Goal: Task Accomplishment & Management: Complete application form

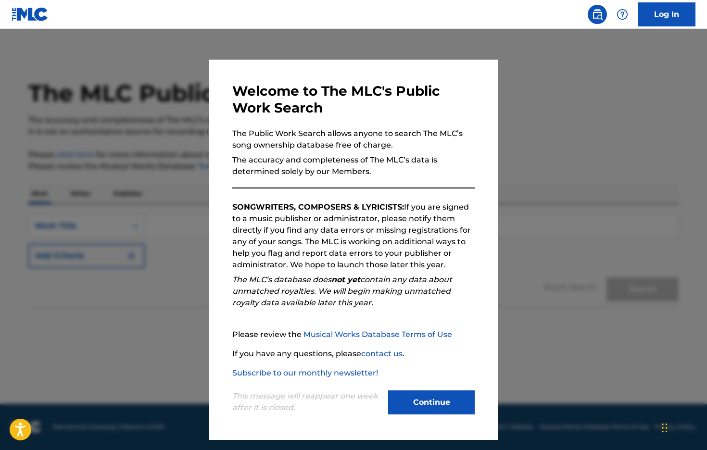
click at [437, 397] on button "Continue" at bounding box center [431, 402] width 87 height 24
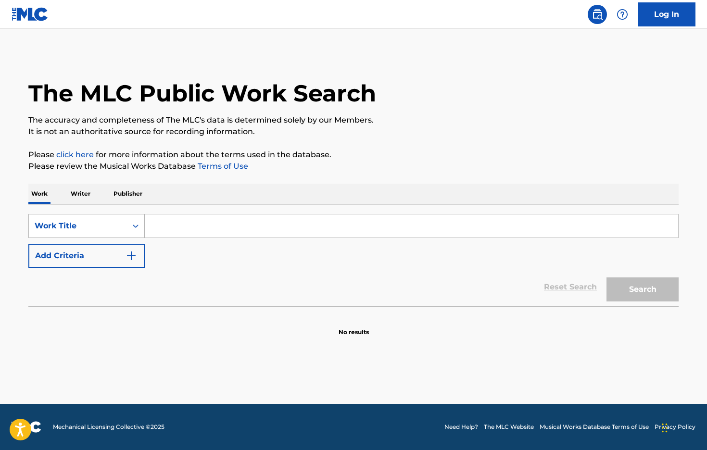
click at [132, 221] on div "Search Form" at bounding box center [135, 225] width 17 height 17
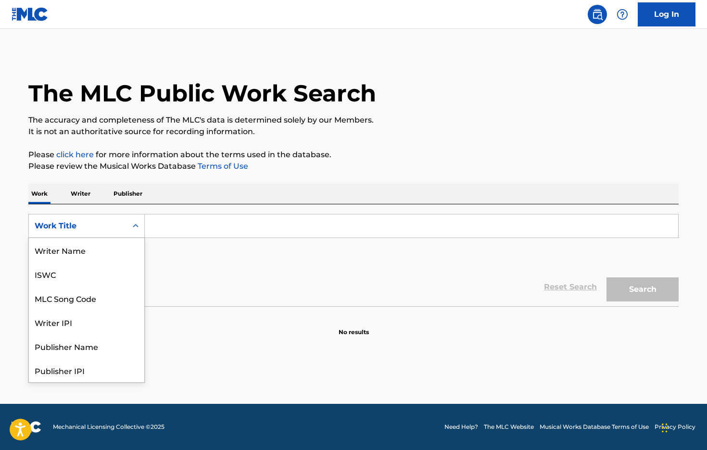
scroll to position [48, 0]
click at [132, 221] on div "Search Form" at bounding box center [135, 225] width 17 height 17
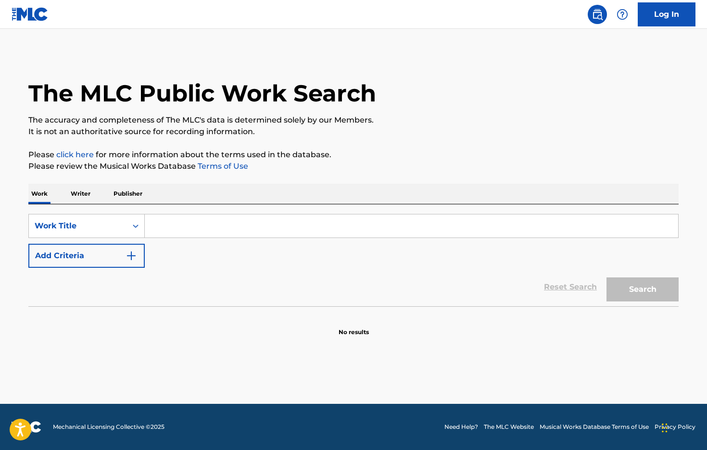
click at [204, 225] on input "Search Form" at bounding box center [411, 225] width 533 height 23
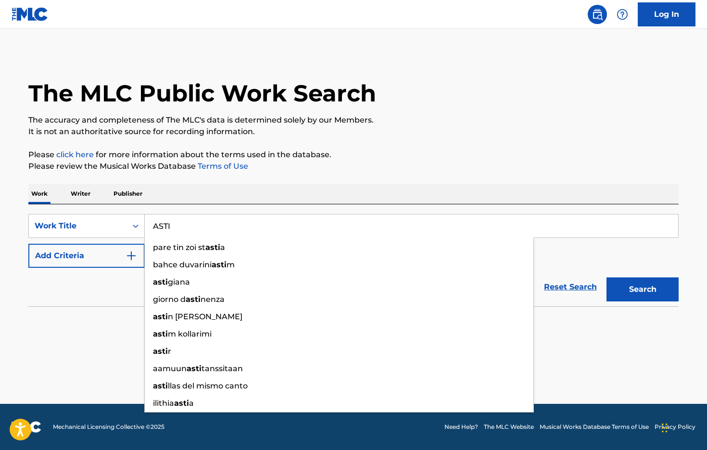
click at [205, 225] on input "ASTI" at bounding box center [411, 225] width 533 height 23
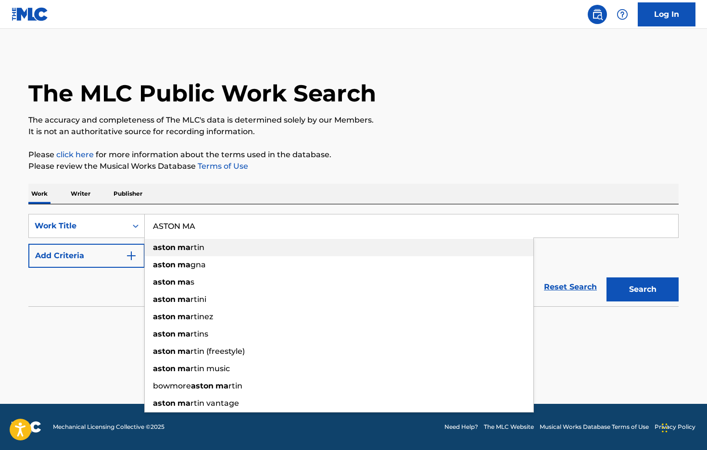
click at [193, 249] on span "rtin" at bounding box center [197, 247] width 14 height 9
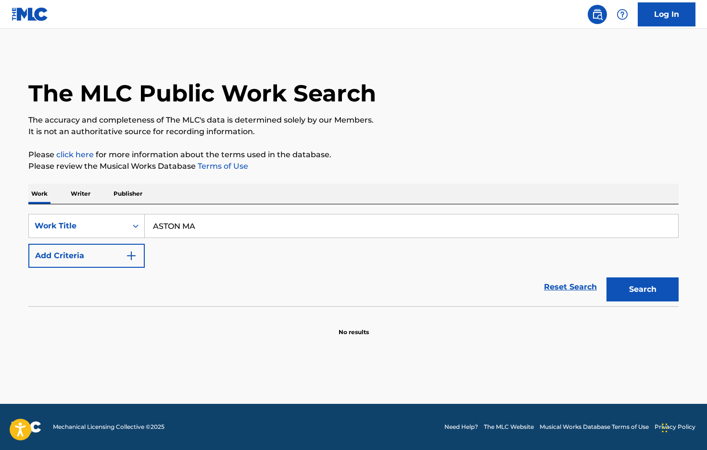
click at [214, 226] on input "ASTON MA" at bounding box center [411, 225] width 533 height 23
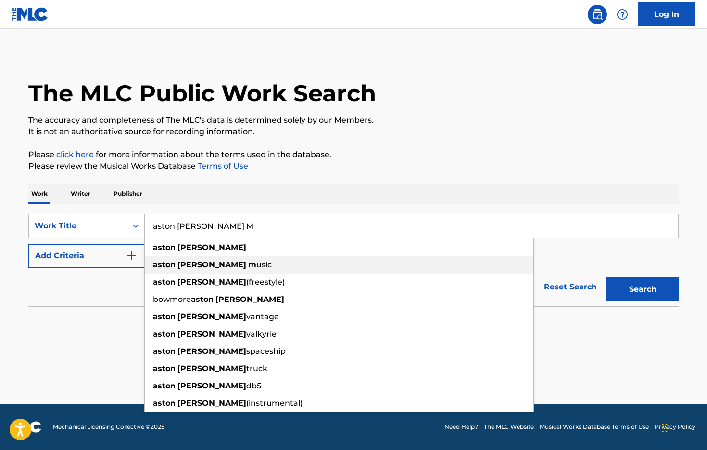
type input "aston [PERSON_NAME] M"
click at [256, 265] on span "usic" at bounding box center [263, 264] width 15 height 9
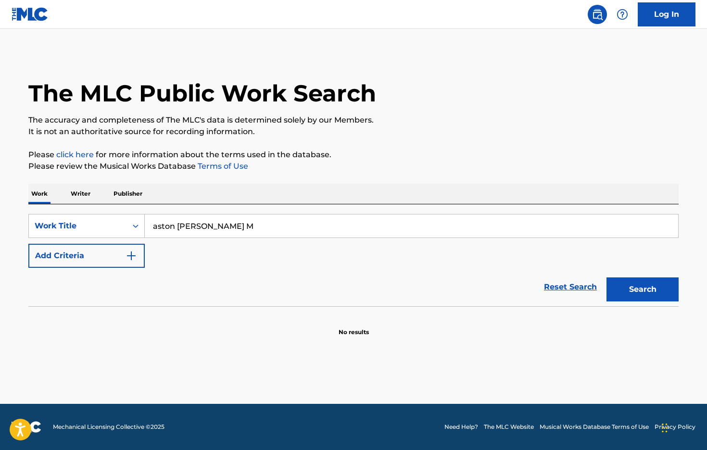
click at [625, 294] on button "Search" at bounding box center [642, 289] width 72 height 24
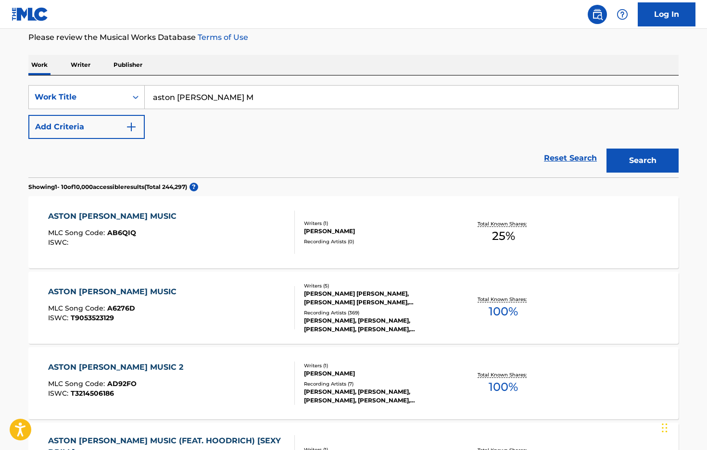
scroll to position [193, 0]
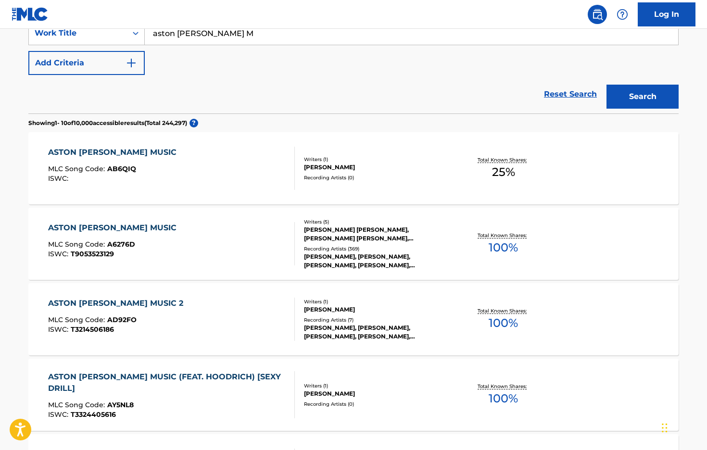
click at [88, 225] on div "ASTON [PERSON_NAME] MUSIC" at bounding box center [114, 228] width 133 height 12
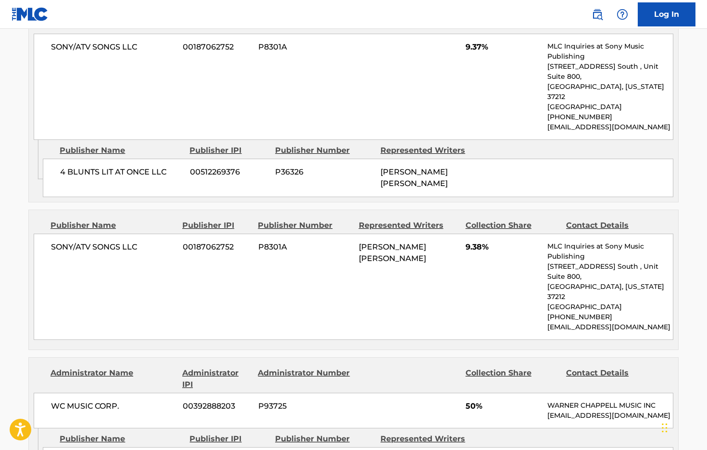
scroll to position [1181, 0]
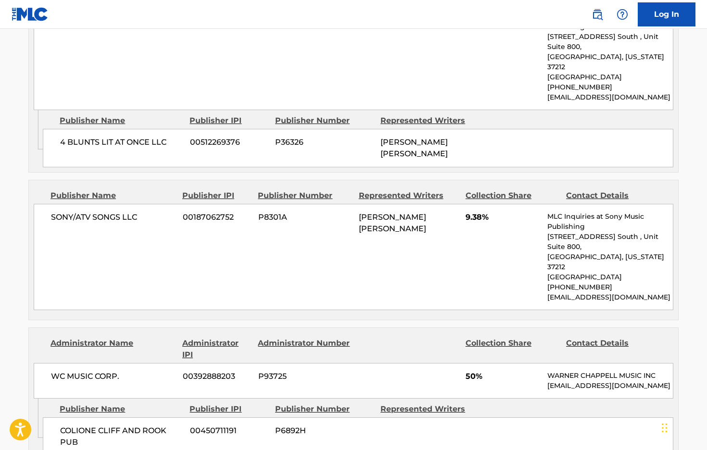
click at [197, 371] on span "00392888203" at bounding box center [217, 377] width 68 height 12
drag, startPoint x: 184, startPoint y: 273, endPoint x: 285, endPoint y: 273, distance: 100.5
click at [285, 363] on div "WC MUSIC CORP. 00392888203 P93725 50% [PERSON_NAME] MUSIC INC [EMAIL_ADDRESS][D…" at bounding box center [353, 381] width 639 height 36
click at [342, 371] on span "P93725" at bounding box center [304, 377] width 93 height 12
click at [559, 371] on p "WARNER CHAPPELL MUSIC INC" at bounding box center [609, 376] width 125 height 10
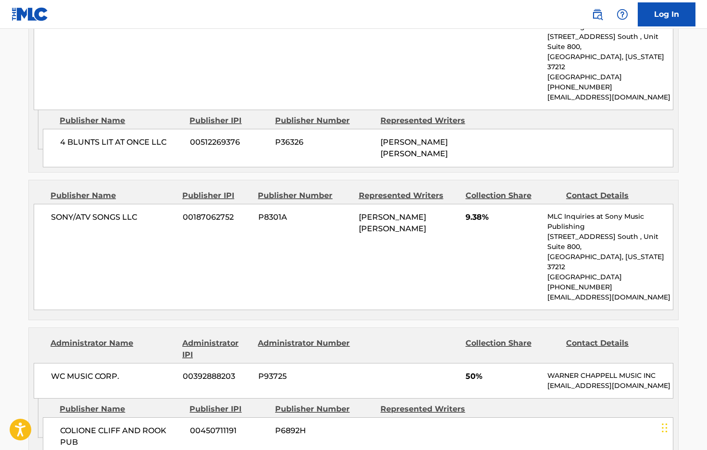
click at [530, 371] on span "50%" at bounding box center [502, 377] width 75 height 12
click at [584, 337] on div "Contact Details" at bounding box center [612, 348] width 93 height 23
click at [508, 337] on div "Collection Share" at bounding box center [511, 348] width 93 height 23
click at [450, 363] on div "WC MUSIC CORP. 00392888203 P93725 50% [PERSON_NAME] MUSIC INC [EMAIL_ADDRESS][D…" at bounding box center [353, 381] width 639 height 36
drag, startPoint x: 263, startPoint y: 269, endPoint x: 299, endPoint y: 269, distance: 36.1
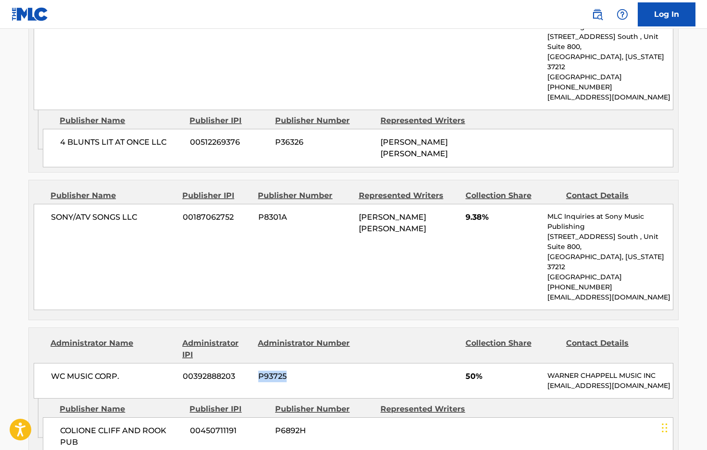
click at [299, 371] on span "P93725" at bounding box center [304, 377] width 93 height 12
click at [190, 371] on span "00392888203" at bounding box center [217, 377] width 68 height 12
drag, startPoint x: 180, startPoint y: 271, endPoint x: 235, endPoint y: 272, distance: 54.3
click at [235, 363] on div "WC MUSIC CORP. 00392888203 P93725 50% [PERSON_NAME] MUSIC INC [EMAIL_ADDRESS][D…" at bounding box center [353, 381] width 639 height 36
click at [208, 371] on span "00392888203" at bounding box center [217, 377] width 68 height 12
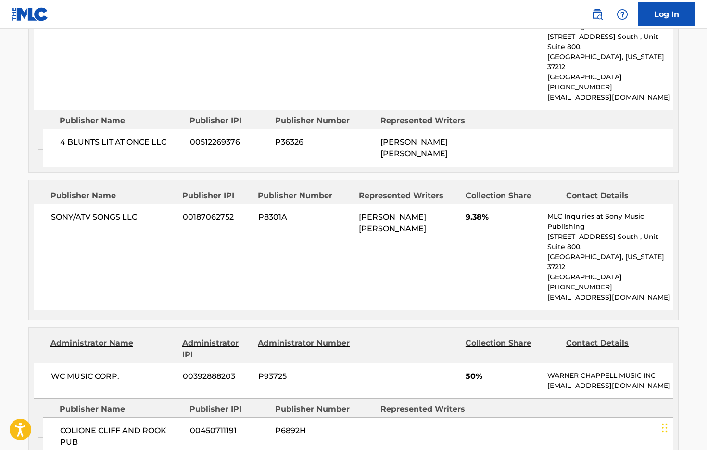
click at [208, 371] on span "00392888203" at bounding box center [217, 377] width 68 height 12
click at [366, 204] on div "SONY/ATV SONGS LLC 00187062752 P8301A [PERSON_NAME] [PERSON_NAME] 9.38% MLC Inq…" at bounding box center [353, 257] width 639 height 106
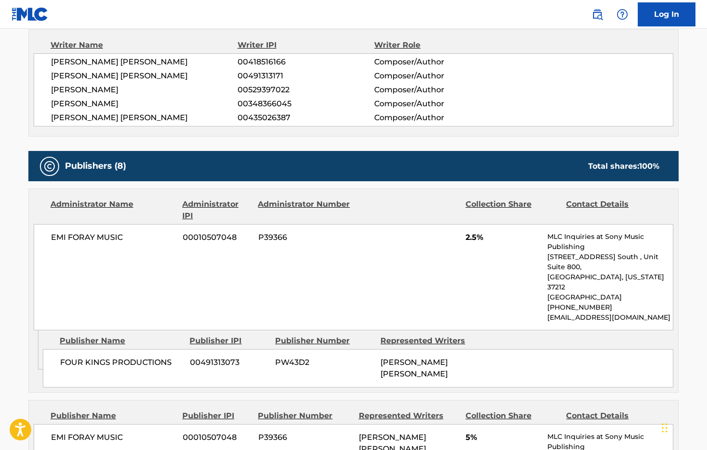
scroll to position [0, 0]
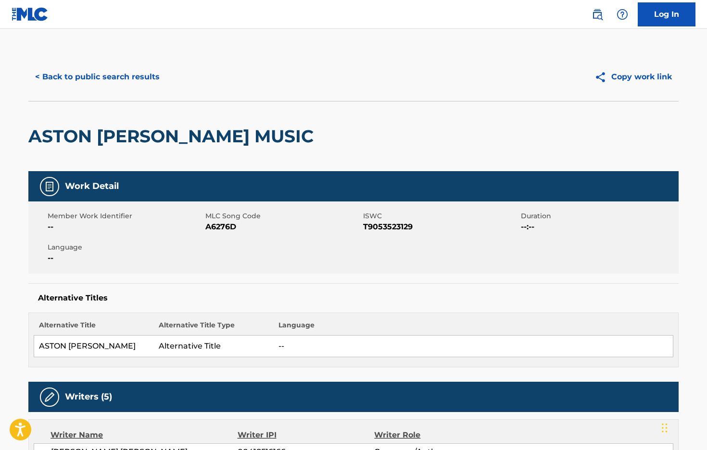
click at [76, 76] on button "< Back to public search results" at bounding box center [97, 77] width 138 height 24
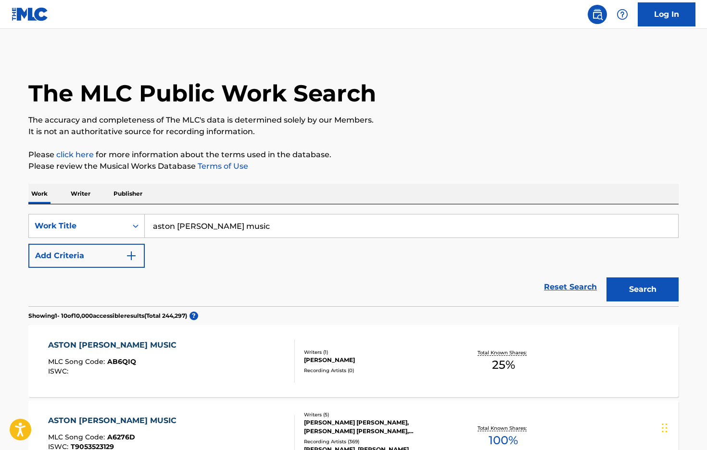
scroll to position [193, 0]
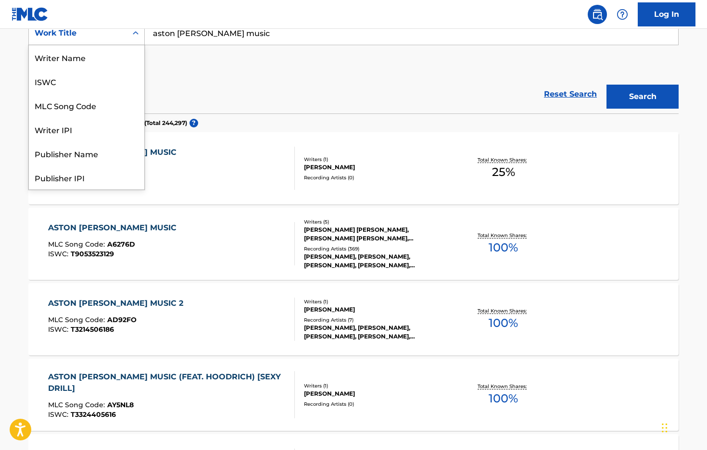
click at [71, 35] on div "Work Title" at bounding box center [78, 33] width 87 height 12
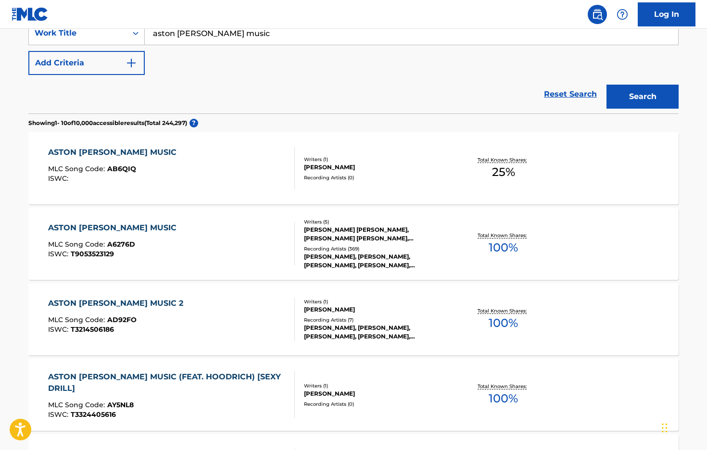
click at [71, 35] on div "Work Title" at bounding box center [78, 33] width 87 height 12
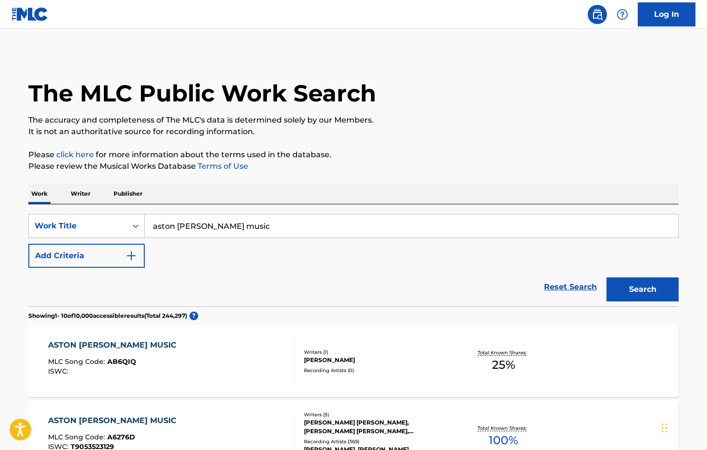
click at [646, 9] on link "Log In" at bounding box center [666, 14] width 58 height 24
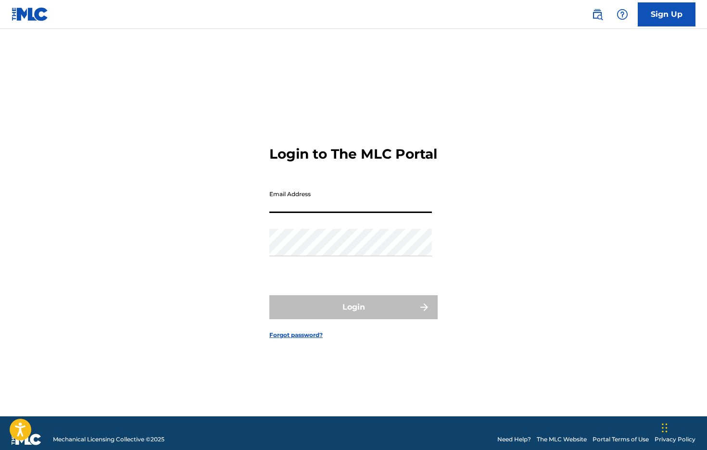
click at [309, 210] on input "Email Address" at bounding box center [350, 199] width 162 height 27
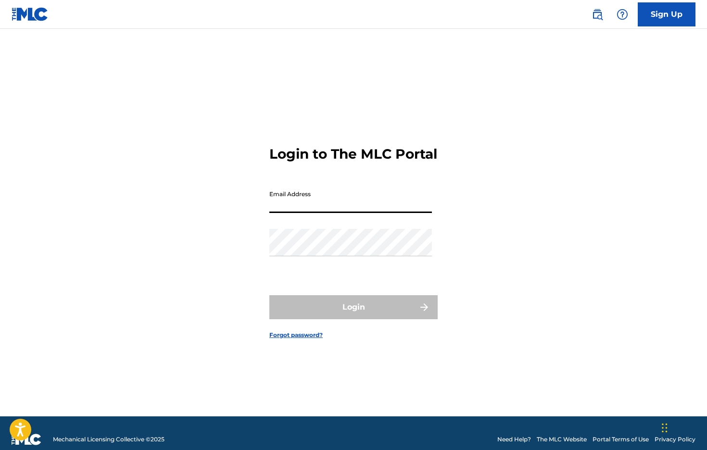
click at [309, 210] on input "Email Address" at bounding box center [350, 199] width 162 height 27
click at [661, 3] on link "Sign Up" at bounding box center [666, 14] width 58 height 24
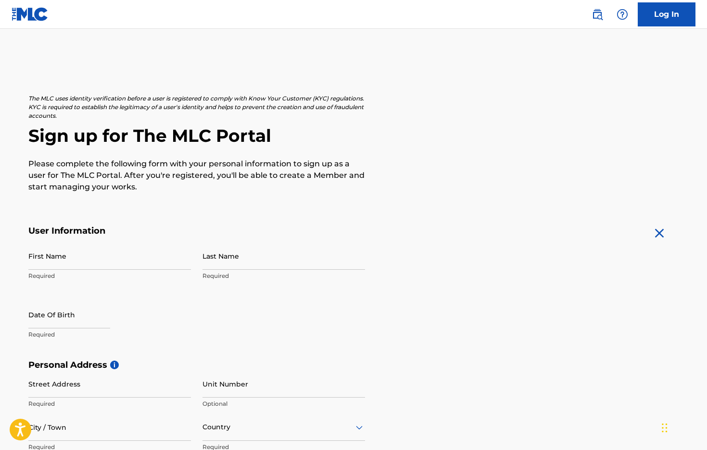
scroll to position [70, 0]
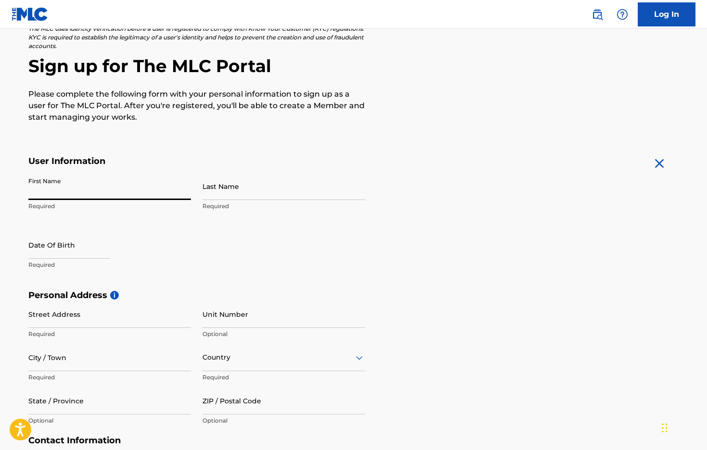
click at [182, 192] on input "First Name" at bounding box center [109, 186] width 162 height 27
click at [181, 192] on input "First Name" at bounding box center [109, 186] width 162 height 27
click at [153, 191] on input "First Name" at bounding box center [109, 186] width 162 height 27
type input "KEVIN"
click at [198, 276] on div "First Name KEVIN Required Last Name Required Date Of Birth Required" at bounding box center [196, 231] width 337 height 117
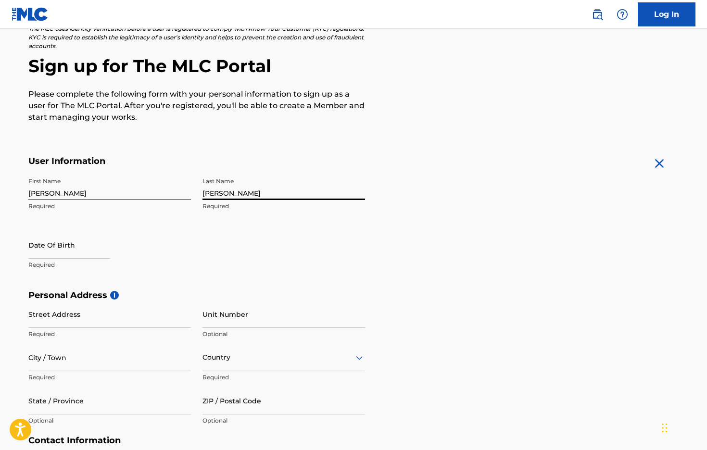
type input "CROWE"
select select "7"
select select "2025"
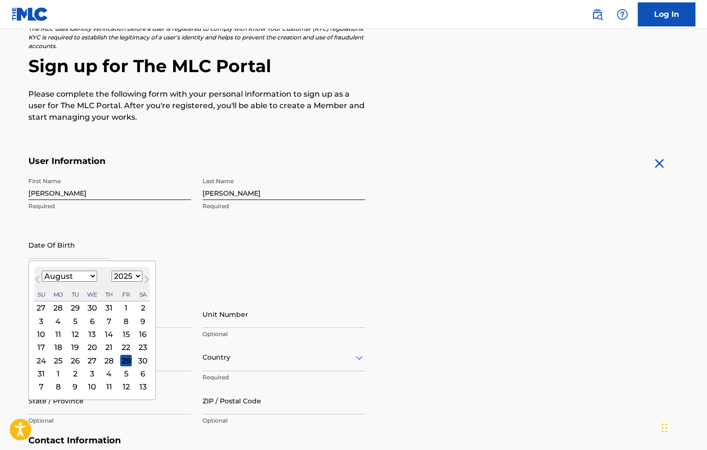
click at [75, 256] on input "text" at bounding box center [69, 244] width 82 height 27
select select "4"
select select "2078"
click at [40, 346] on div "22" at bounding box center [42, 347] width 12 height 12
type input "May 22 2078"
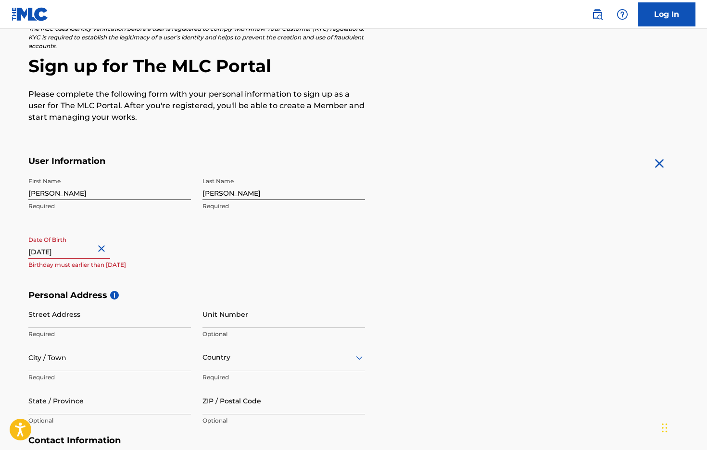
click at [161, 278] on div "First Name KEVIN Required Last Name CROWE Required Date Of Birth May 22 2078 Bi…" at bounding box center [196, 231] width 337 height 117
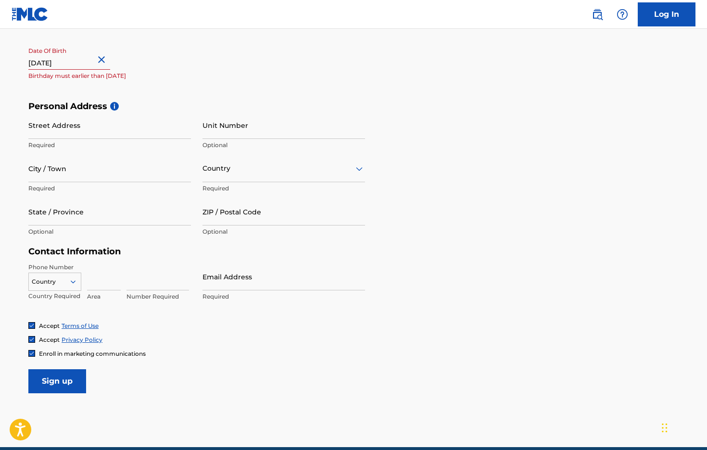
scroll to position [187, 0]
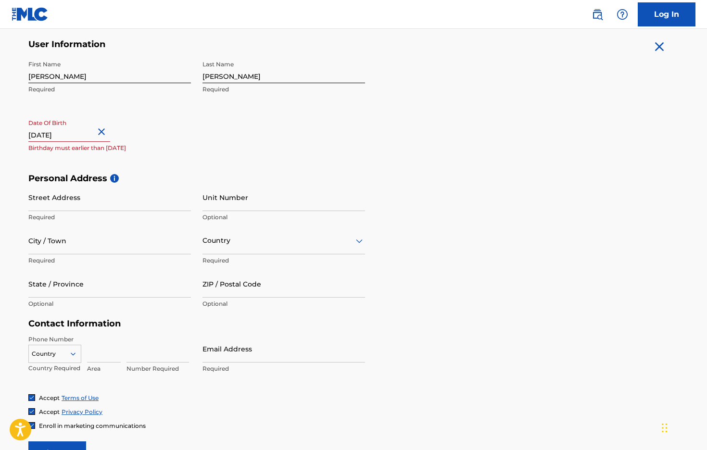
click at [62, 133] on input "May 22 2078" at bounding box center [69, 127] width 82 height 27
select select "4"
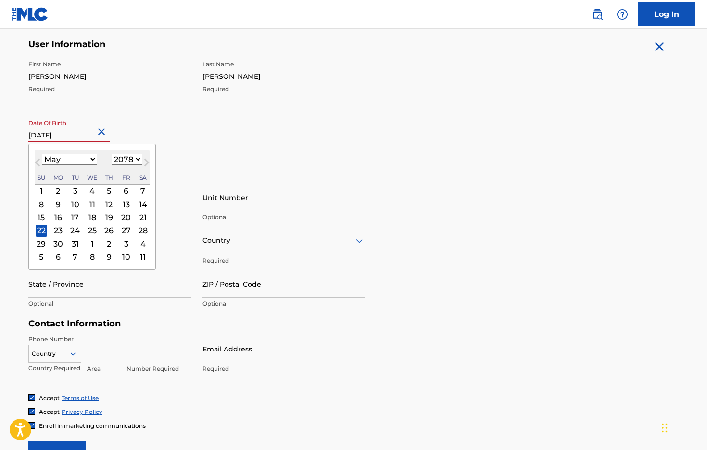
select select "1978"
click at [181, 300] on p "Optional" at bounding box center [109, 304] width 162 height 9
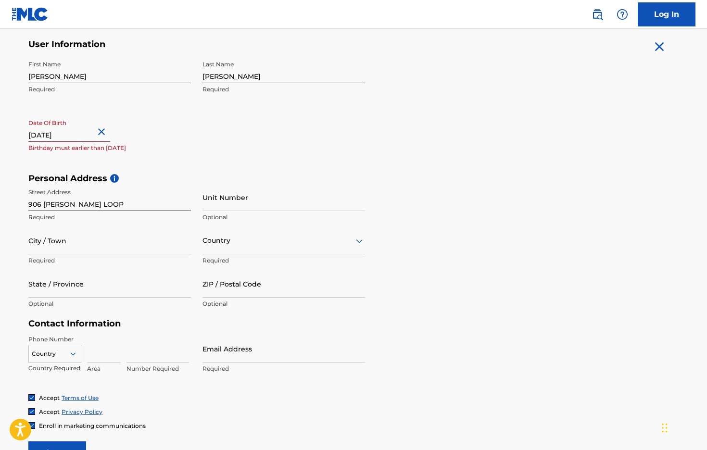
click at [92, 258] on p "Required" at bounding box center [109, 260] width 162 height 9
click at [94, 204] on input "906 MERCER LOOP" at bounding box center [109, 197] width 162 height 27
type input "906 MERCER LP"
click at [74, 250] on input "City / Town" at bounding box center [109, 240] width 162 height 27
type input "PLANT CITY"
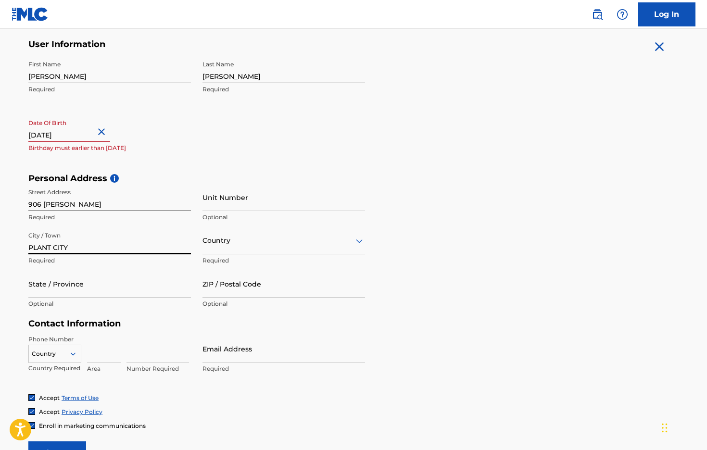
click at [214, 248] on div "Country" at bounding box center [283, 240] width 162 height 27
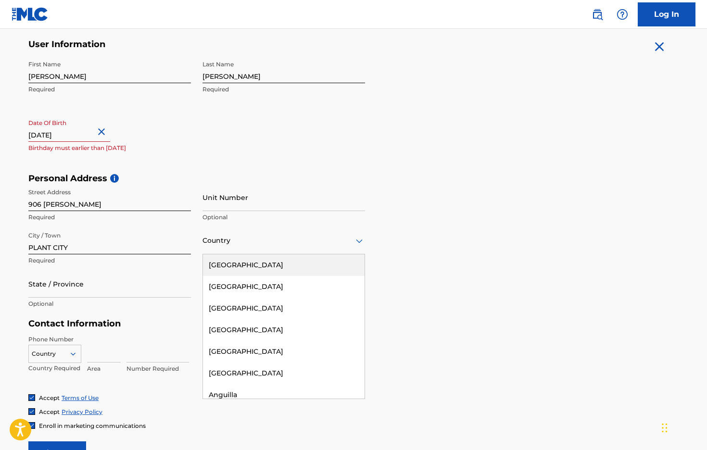
click at [238, 265] on div "[GEOGRAPHIC_DATA]" at bounding box center [284, 265] width 162 height 22
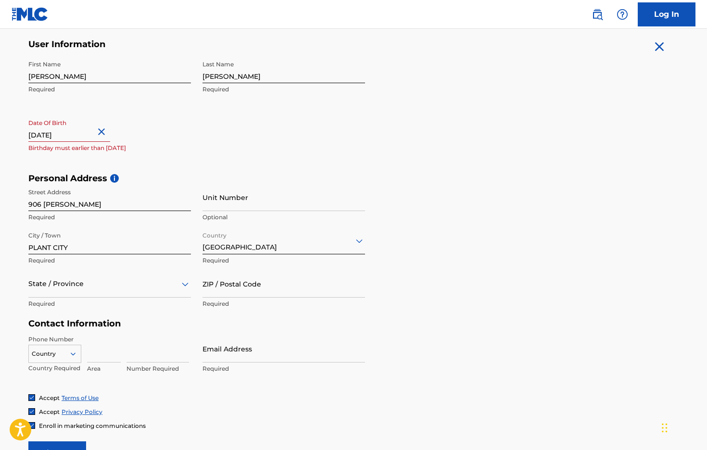
click at [87, 292] on div "State / Province" at bounding box center [109, 283] width 162 height 27
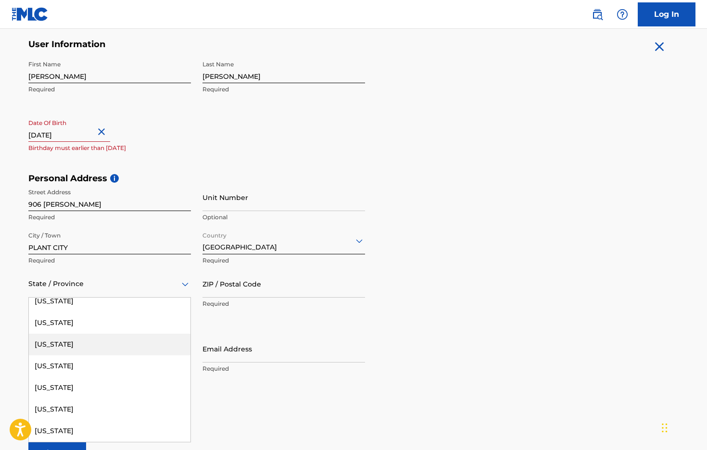
scroll to position [173, 0]
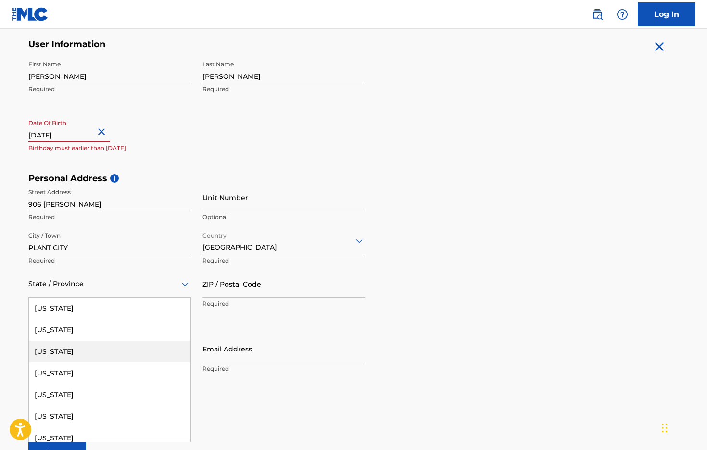
click at [91, 353] on div "Florida" at bounding box center [110, 352] width 162 height 22
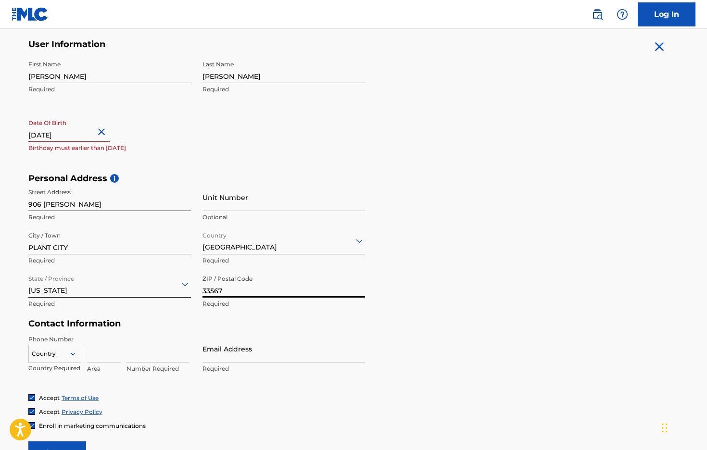
type input "33567"
click at [171, 313] on div "Personal Address i Street Address 906 MERCER LP Required Unit Number Optional C…" at bounding box center [353, 246] width 650 height 146
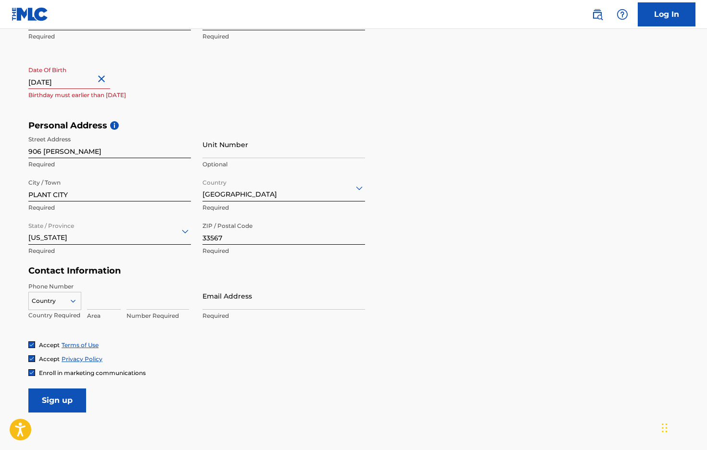
click at [69, 306] on div "Country" at bounding box center [54, 299] width 53 height 14
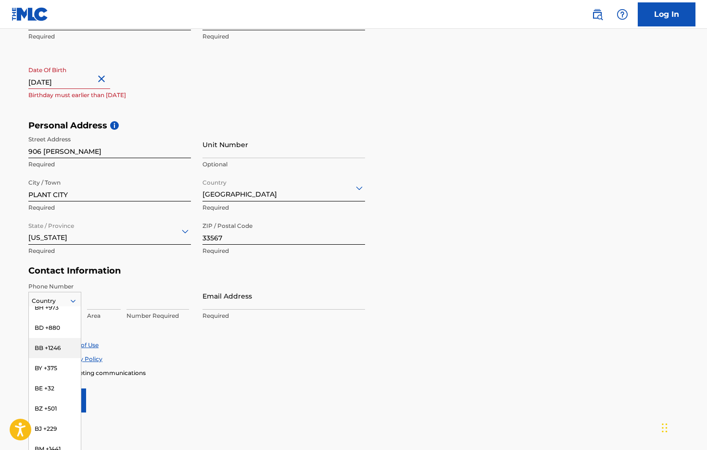
scroll to position [0, 0]
click at [51, 317] on div "US, CA +1" at bounding box center [55, 324] width 52 height 37
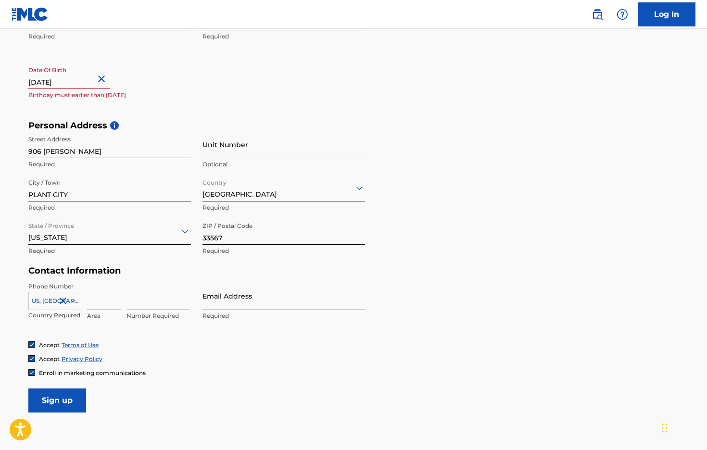
click at [95, 302] on input at bounding box center [104, 295] width 34 height 27
type input "8132988269"
click at [117, 299] on input "8132988269" at bounding box center [104, 295] width 34 height 27
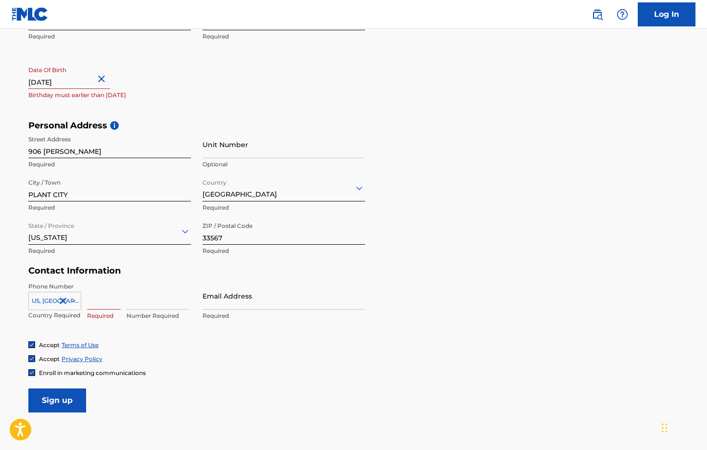
click at [133, 339] on div "Phone Number US, CA +1 Country Required Required Number Required Email Address …" at bounding box center [196, 311] width 337 height 59
click at [109, 307] on input at bounding box center [104, 295] width 34 height 27
type input "813"
click at [144, 304] on input at bounding box center [157, 295] width 62 height 27
type input "2988269"
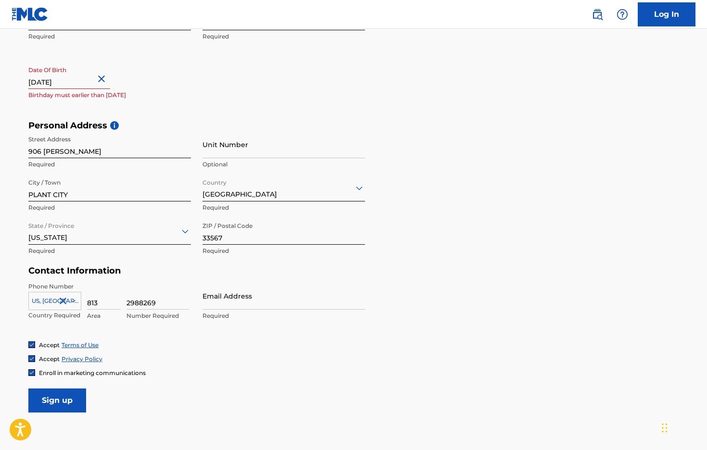
click at [247, 332] on div "Phone Number US, CA +1 Country Required 813 Area 2988269 Number Required Email …" at bounding box center [196, 311] width 337 height 59
type input "justice4coli@gmail.com"
click at [249, 325] on div "Phone Number US, CA +1 Country Required 813 Area 2988269 Number Required Email …" at bounding box center [196, 311] width 337 height 59
click at [59, 395] on input "Sign up" at bounding box center [57, 400] width 58 height 24
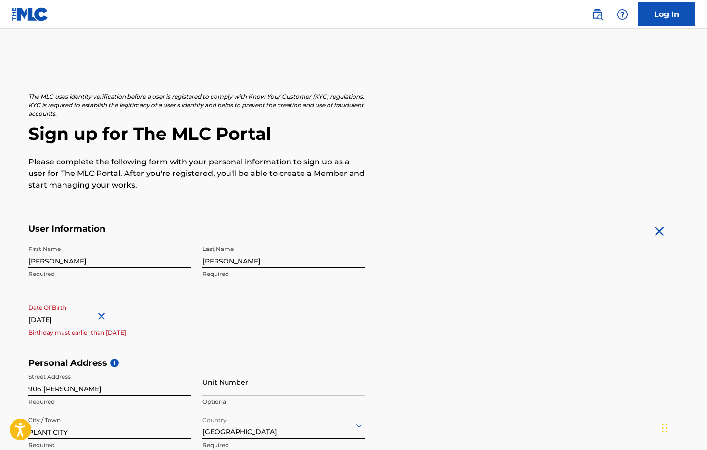
scroll to position [301, 0]
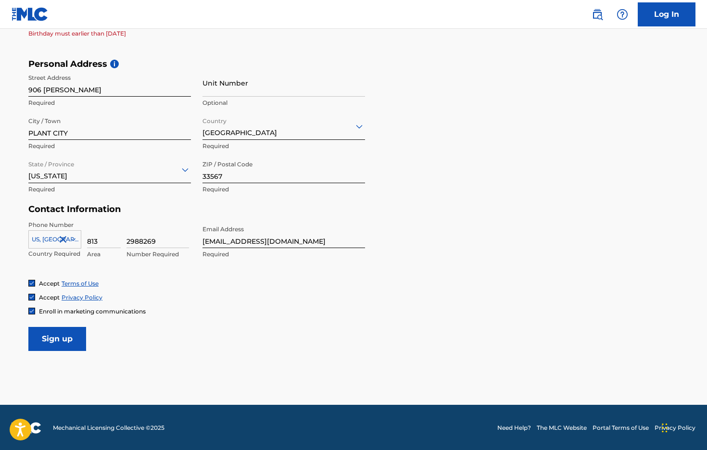
click at [57, 331] on input "Sign up" at bounding box center [57, 339] width 58 height 24
click at [58, 337] on input "Sign up" at bounding box center [57, 339] width 58 height 24
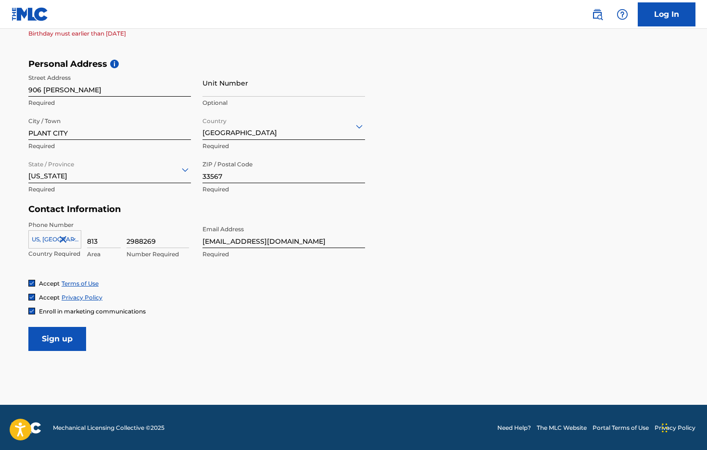
click at [58, 337] on input "Sign up" at bounding box center [57, 339] width 58 height 24
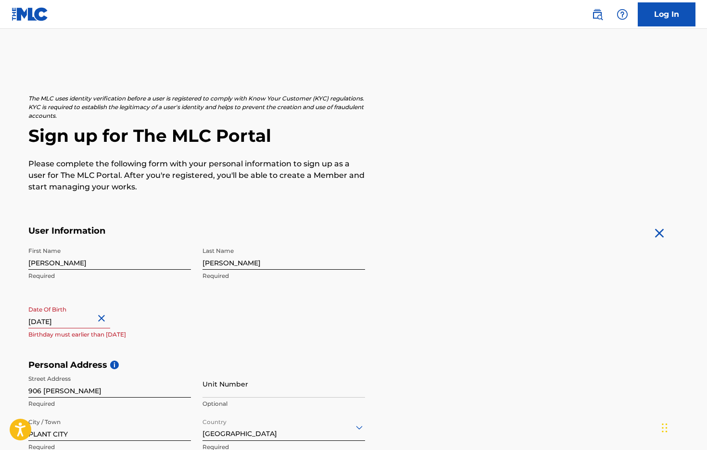
click at [74, 325] on input "May 22 2078" at bounding box center [69, 314] width 82 height 27
select select "4"
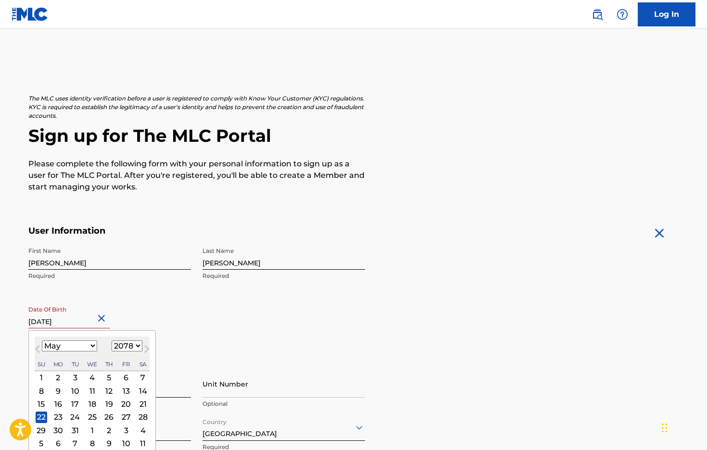
click at [63, 323] on input "May 22 2078" at bounding box center [69, 314] width 82 height 27
select select "1978"
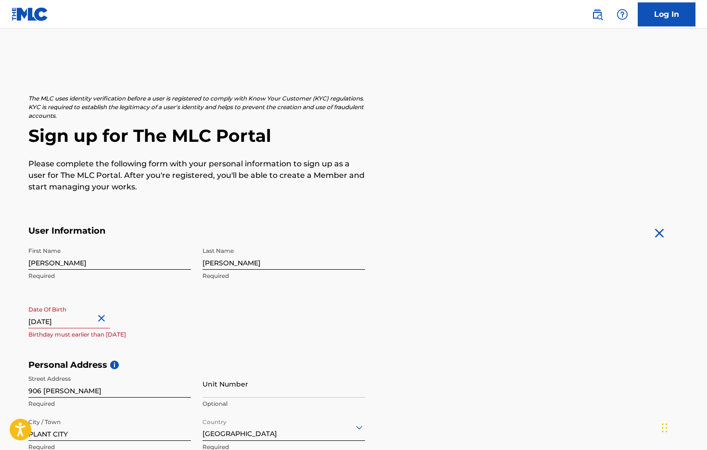
click at [193, 336] on div "First Name KEVIN Required Last Name CROWE Required Date Of Birth May 22 2078 Bi…" at bounding box center [196, 300] width 337 height 117
click at [134, 349] on div "First Name KEVIN Required Last Name CROWE Required Date Of Birth May 22 2078 Bi…" at bounding box center [196, 300] width 337 height 117
click at [72, 328] on div "May 22 2078" at bounding box center [69, 315] width 82 height 29
click at [56, 319] on input "May 22 2078" at bounding box center [69, 314] width 82 height 27
select select "4"
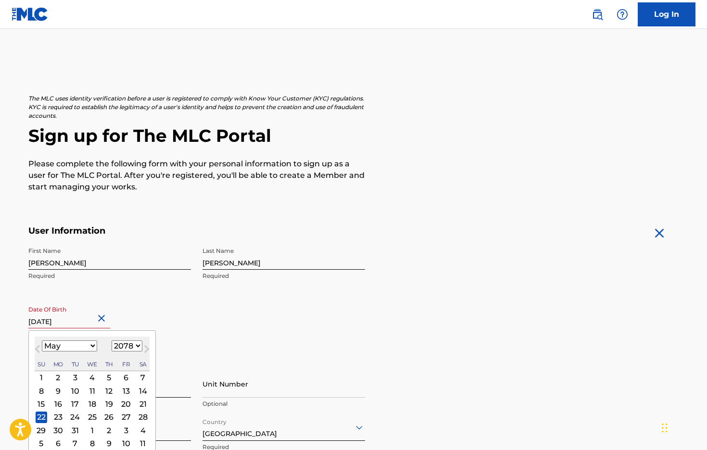
select select "1978"
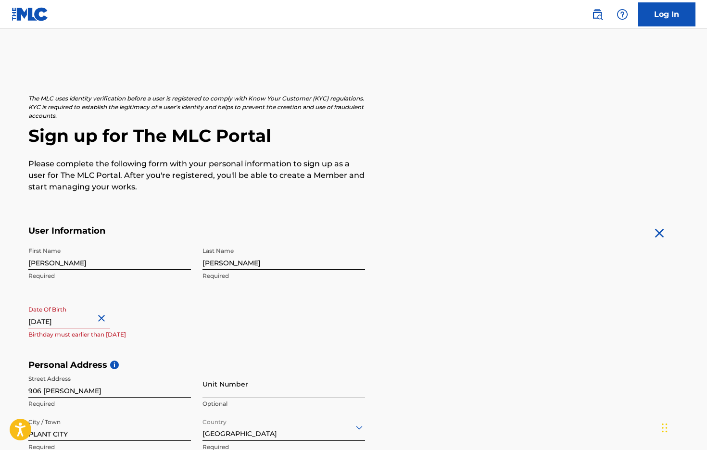
click at [146, 313] on div "Date Of Birth May 22 2078 Birthday must earlier than today" at bounding box center [109, 322] width 162 height 43
click at [154, 341] on div "Date Of Birth May 22 2078 Birthday must earlier than today" at bounding box center [109, 322] width 162 height 43
click at [63, 324] on input "May 22 2078" at bounding box center [69, 314] width 82 height 27
select select "4"
select select "2078"
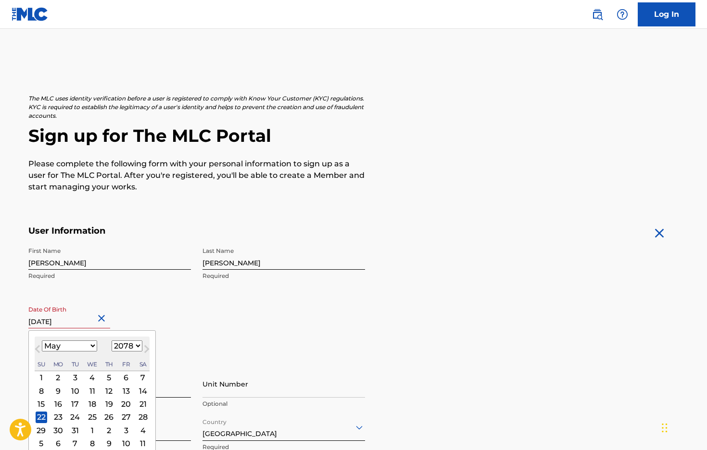
drag, startPoint x: 54, startPoint y: 322, endPoint x: 73, endPoint y: 320, distance: 18.4
click at [73, 320] on input "May 22 2078" at bounding box center [69, 314] width 82 height 27
type input "May 22 1978"
select select "1978"
click at [83, 305] on input "May 22 1978" at bounding box center [69, 314] width 82 height 27
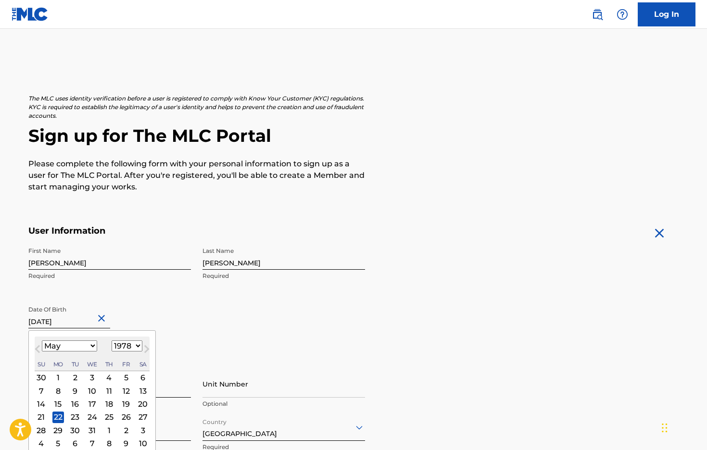
type input "May 22 1978"
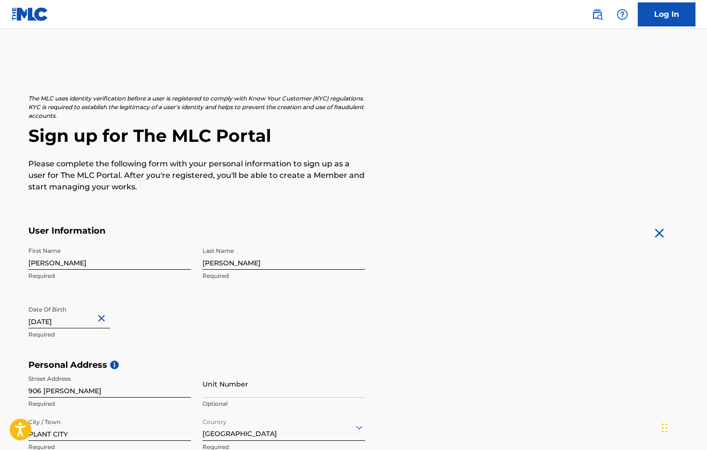
click at [204, 297] on div "First Name KEVIN Required Last Name CROWE Required Date Of Birth May 22 1978 Re…" at bounding box center [196, 300] width 337 height 117
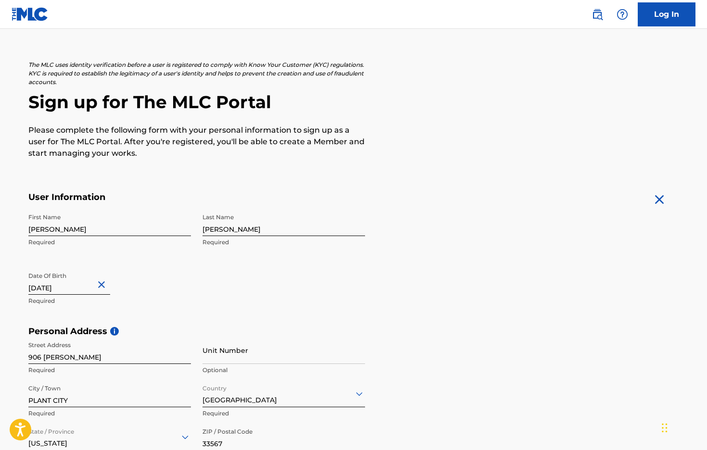
scroll to position [301, 0]
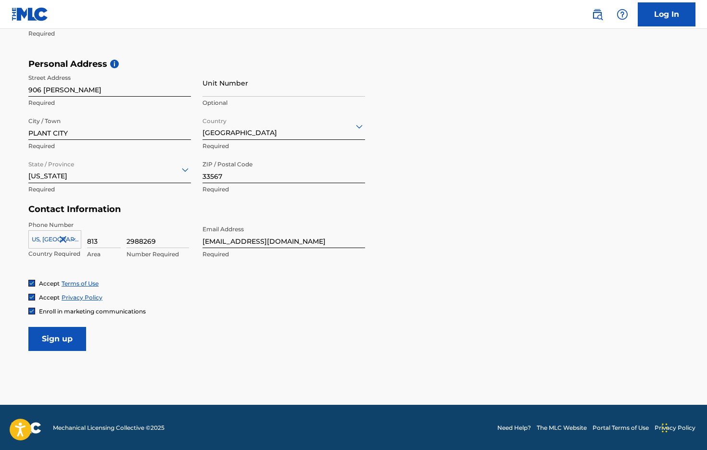
click at [41, 340] on input "Sign up" at bounding box center [57, 339] width 58 height 24
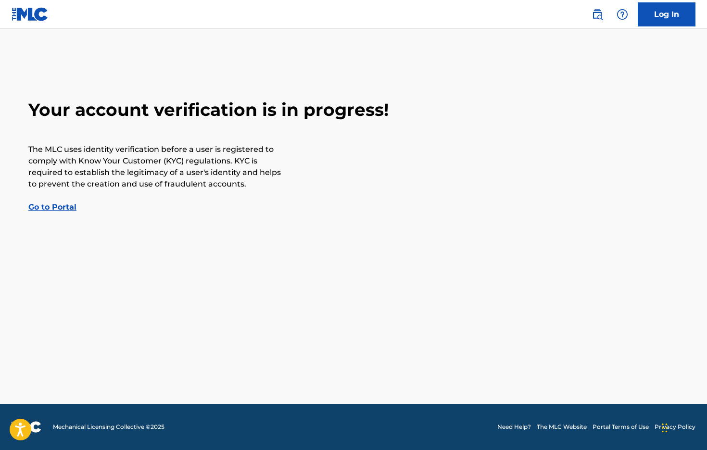
click at [60, 207] on link "Go to Portal" at bounding box center [52, 206] width 48 height 9
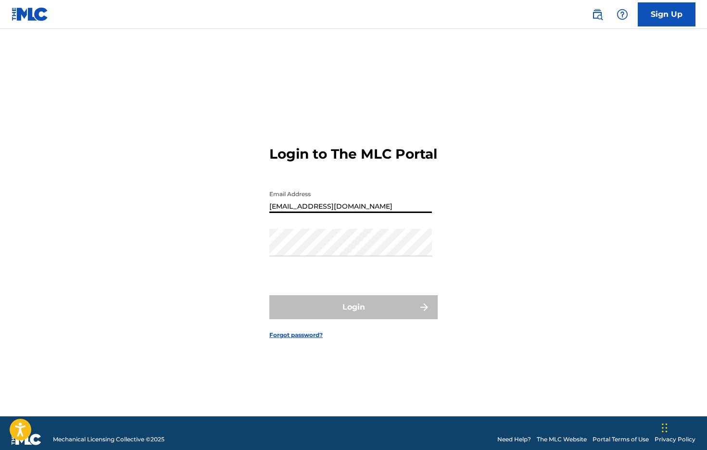
type input "JUSTICE4COLI@GMAIL.COM"
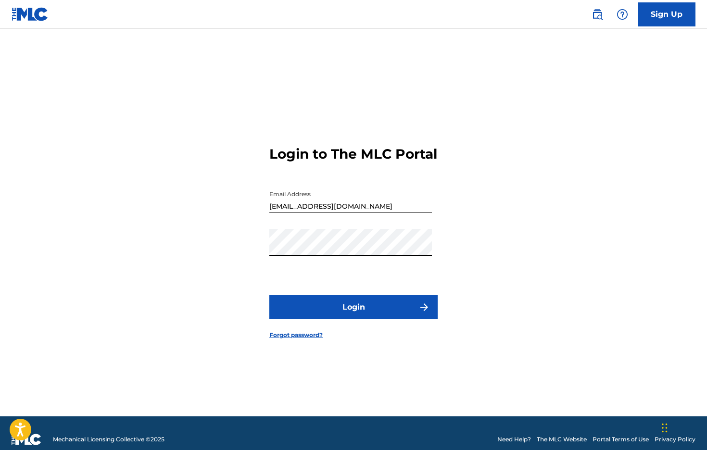
click at [412, 272] on div "Password" at bounding box center [350, 250] width 162 height 43
click at [369, 309] on button "Login" at bounding box center [353, 307] width 168 height 24
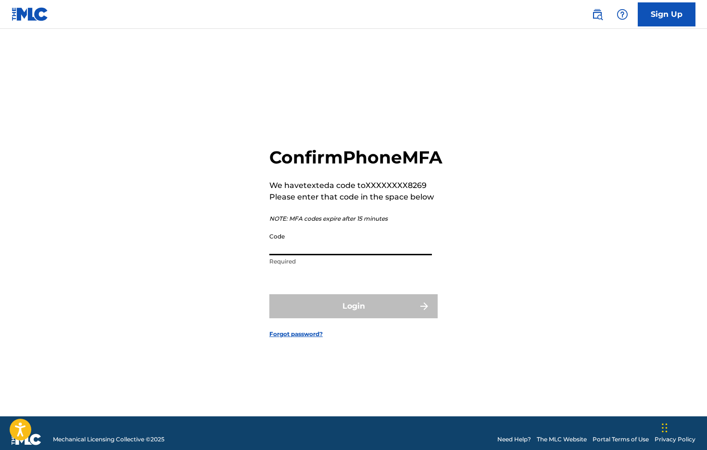
click at [345, 255] on input "Code" at bounding box center [350, 241] width 162 height 27
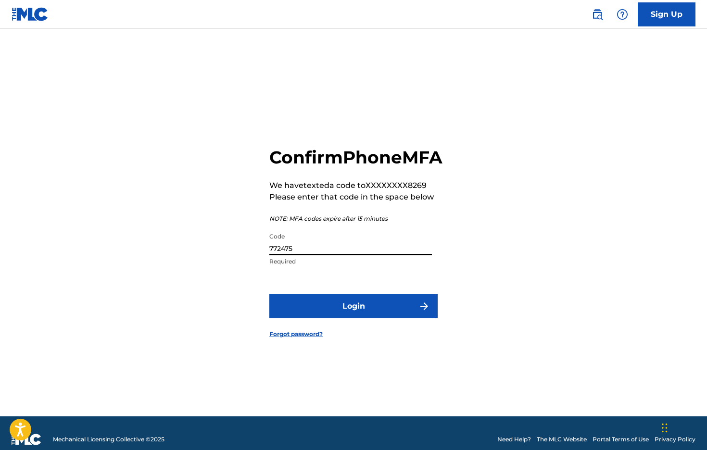
type input "772475"
click at [397, 311] on button "Login" at bounding box center [353, 306] width 168 height 24
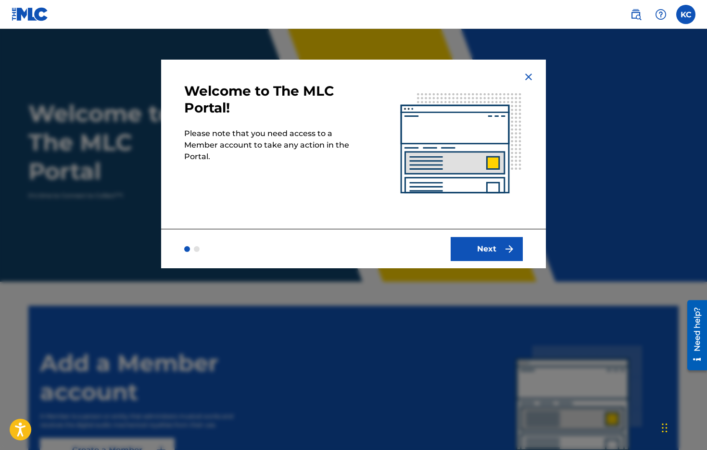
click at [488, 260] on button "Next" at bounding box center [486, 249] width 72 height 24
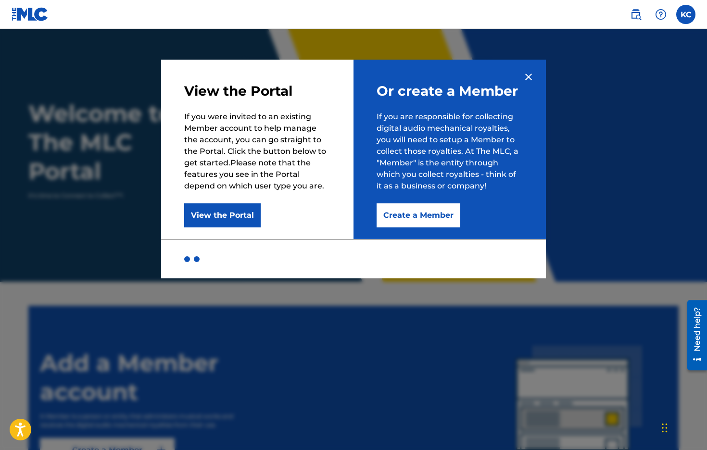
click at [444, 220] on button "Create a Member" at bounding box center [418, 215] width 84 height 24
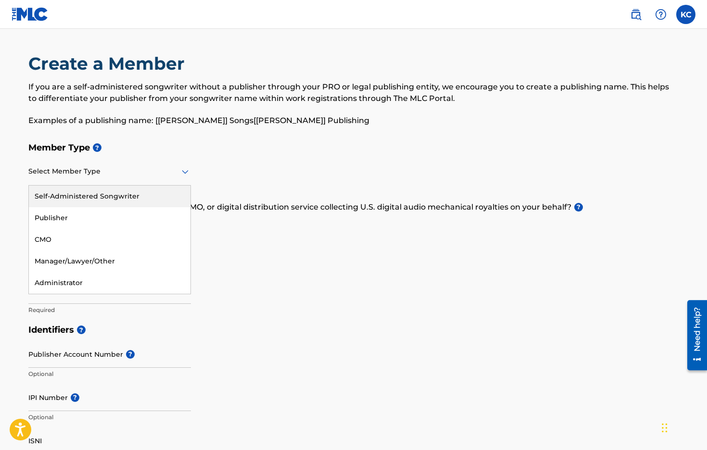
click at [56, 174] on div at bounding box center [109, 171] width 162 height 12
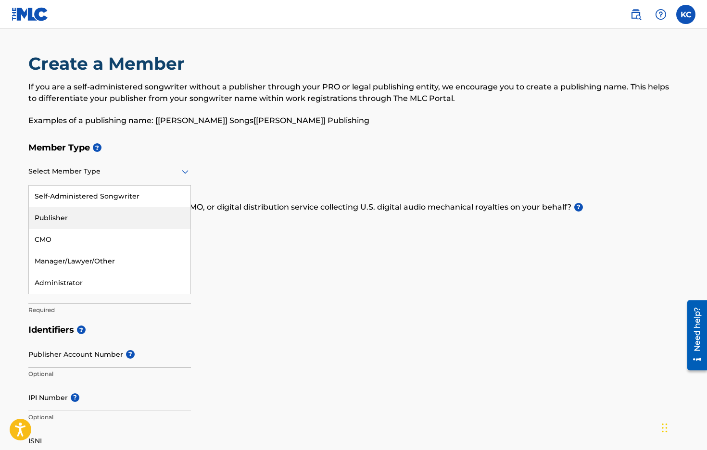
click at [63, 209] on div "Publisher" at bounding box center [110, 218] width 162 height 22
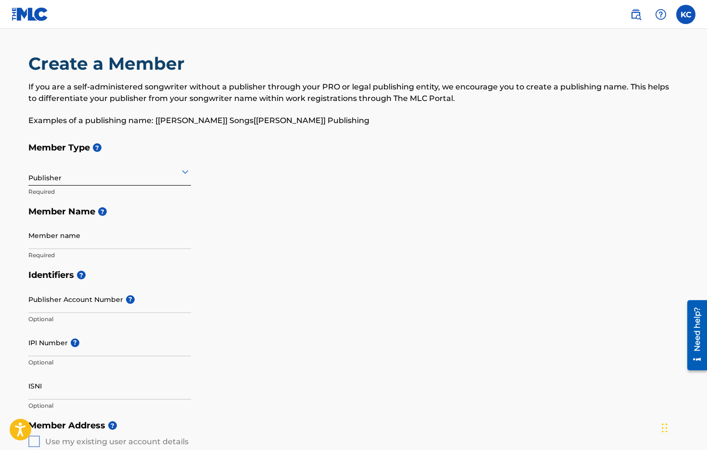
click at [128, 169] on div at bounding box center [109, 171] width 162 height 12
click at [250, 277] on h5 "Identifiers ?" at bounding box center [353, 275] width 650 height 21
click at [187, 240] on input "Member name" at bounding box center [109, 235] width 162 height 27
click at [307, 237] on div "Member Type ? Publisher Required Member Name ? Member name Required" at bounding box center [353, 200] width 650 height 127
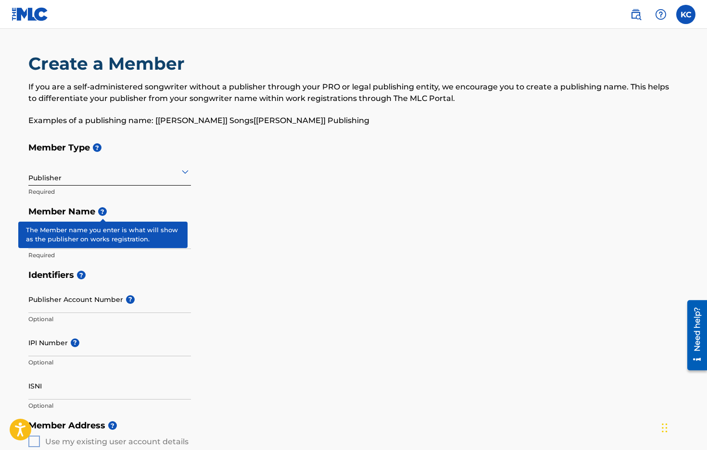
click at [100, 211] on span "?" at bounding box center [102, 211] width 9 height 9
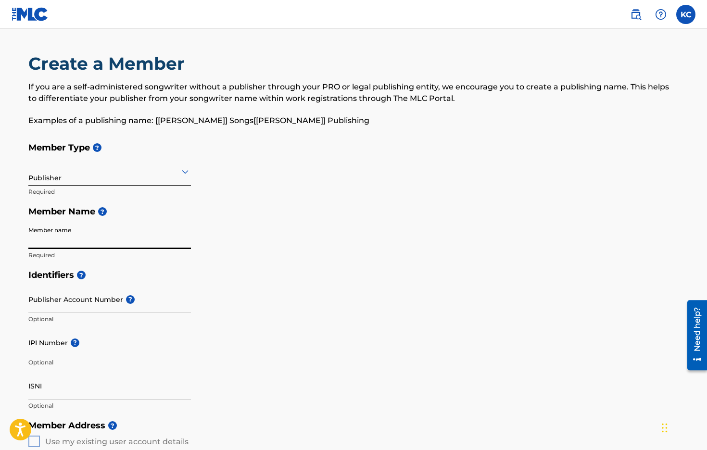
click at [82, 242] on input "Member name" at bounding box center [109, 235] width 162 height 27
type input "kevin crowe"
click at [99, 299] on input "Publisher Account Number ?" at bounding box center [109, 299] width 162 height 27
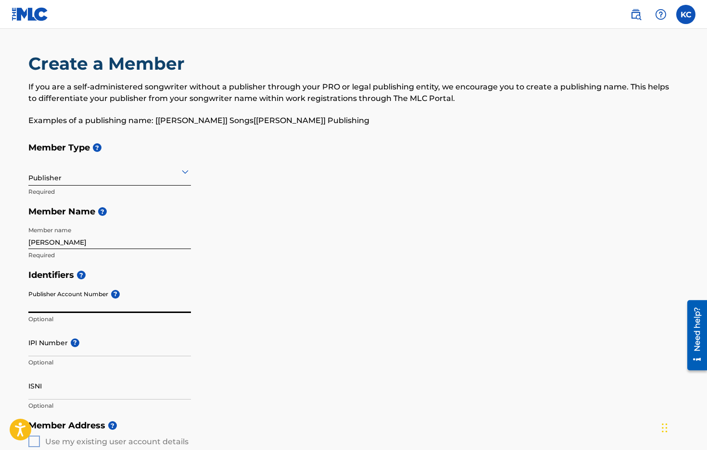
click at [101, 307] on input "Publisher Account Number ?" at bounding box center [109, 299] width 162 height 27
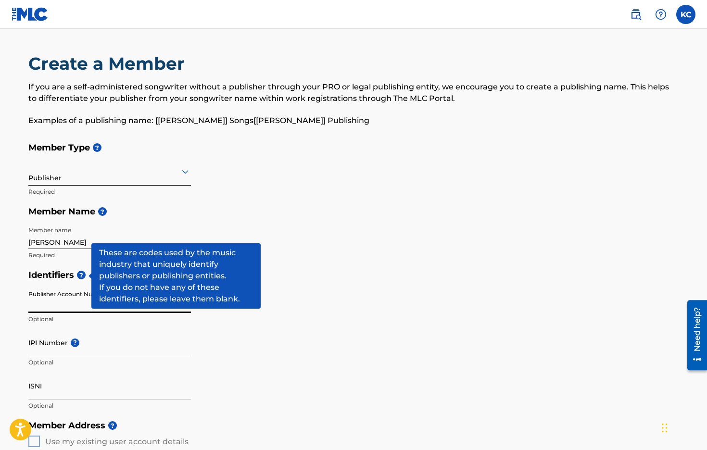
click at [82, 274] on span "?" at bounding box center [81, 275] width 9 height 9
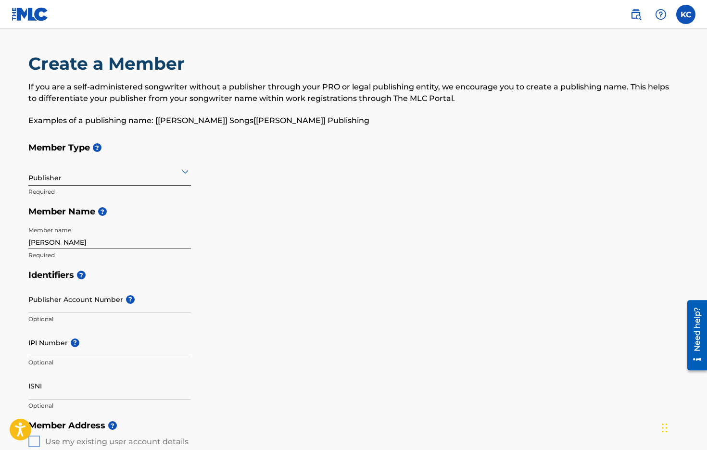
click at [432, 266] on h5 "Identifiers ?" at bounding box center [353, 275] width 650 height 21
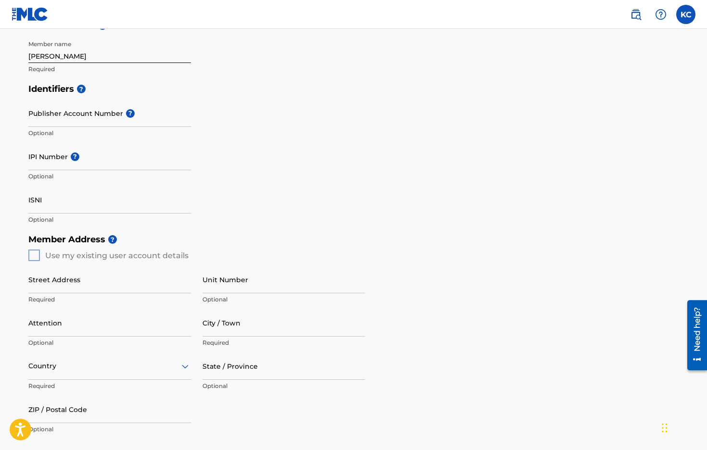
scroll to position [170, 0]
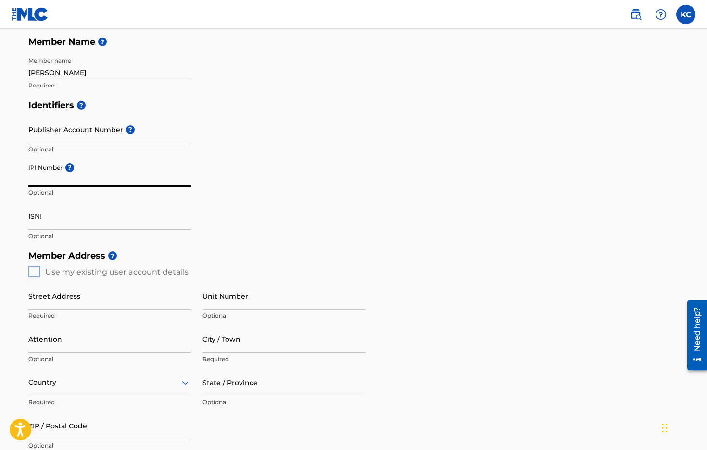
click at [43, 183] on input "IPI Number ?" at bounding box center [109, 172] width 162 height 27
paste input "00435026387"
type input "00435026387"
click at [325, 180] on div "Identifiers ? Publisher Account Number ? Optional IPI Number ? 00435026387 Opti…" at bounding box center [353, 170] width 650 height 150
click at [160, 135] on input "Publisher Account Number ?" at bounding box center [109, 129] width 162 height 27
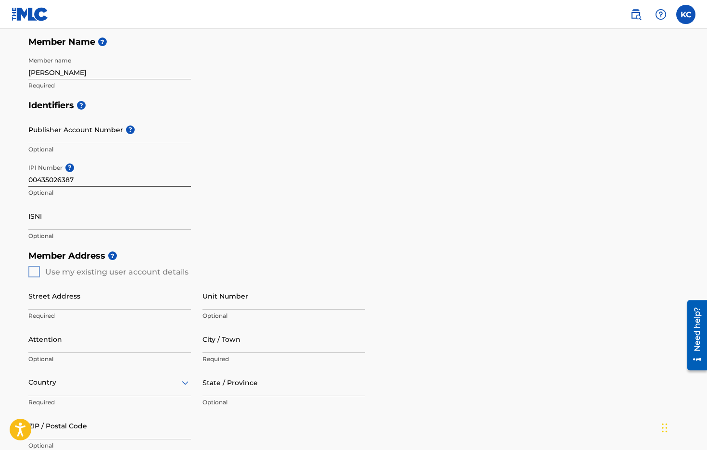
drag, startPoint x: 32, startPoint y: 119, endPoint x: 116, endPoint y: 126, distance: 84.9
click at [104, 118] on div "Create a Member If you are a self-administered songwriter without a publisher t…" at bounding box center [353, 239] width 673 height 712
drag, startPoint x: 121, startPoint y: 126, endPoint x: 26, endPoint y: 126, distance: 94.2
click at [26, 126] on div "Create a Member If you are a self-administered songwriter without a publisher t…" at bounding box center [353, 239] width 673 height 712
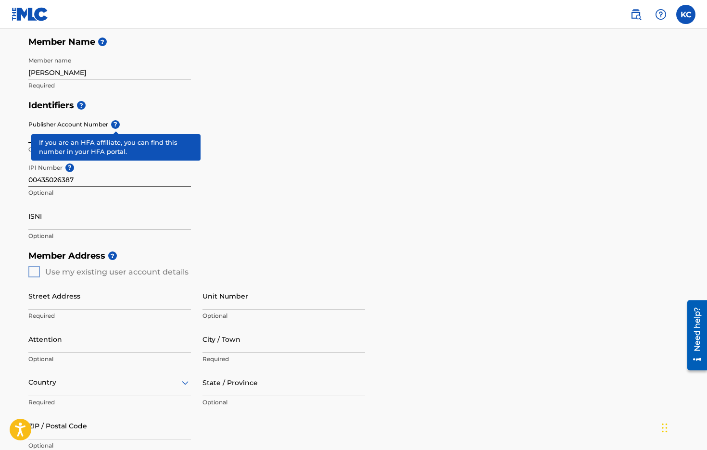
click at [114, 122] on div "Publisher Account Number ? Optional" at bounding box center [109, 137] width 162 height 43
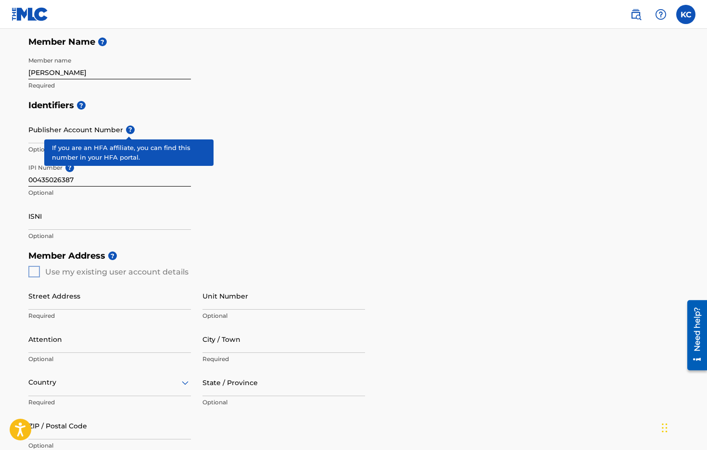
click at [127, 125] on span "?" at bounding box center [130, 129] width 9 height 9
click at [127, 125] on input "Publisher Account Number ?" at bounding box center [109, 129] width 162 height 27
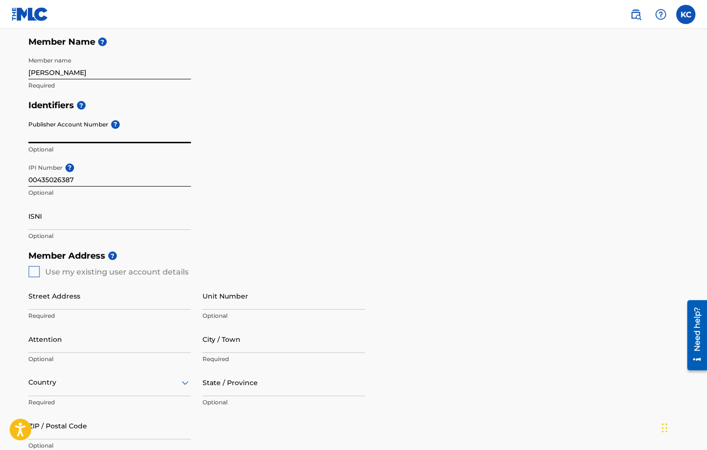
drag, startPoint x: 30, startPoint y: 119, endPoint x: 108, endPoint y: 120, distance: 77.9
click at [108, 120] on input "Publisher Account Number ?" at bounding box center [109, 129] width 162 height 27
drag, startPoint x: 108, startPoint y: 120, endPoint x: 12, endPoint y: 116, distance: 95.2
click at [12, 116] on main "Create a Member If you are a self-administered songwriter without a publisher t…" at bounding box center [353, 263] width 707 height 809
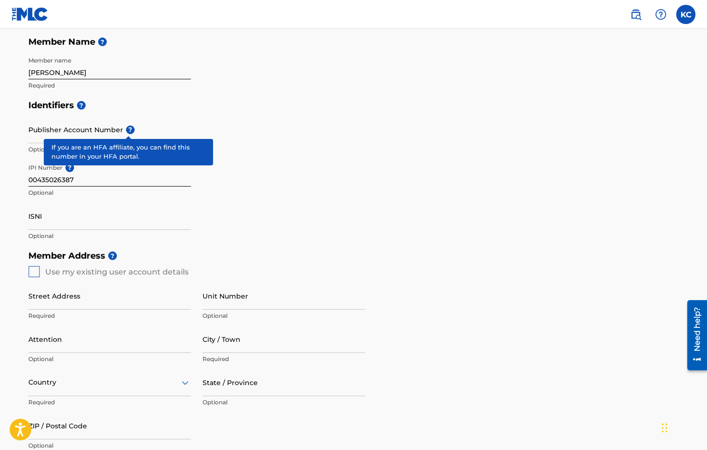
click at [116, 121] on div "Publisher Account Number ? Optional" at bounding box center [109, 137] width 162 height 43
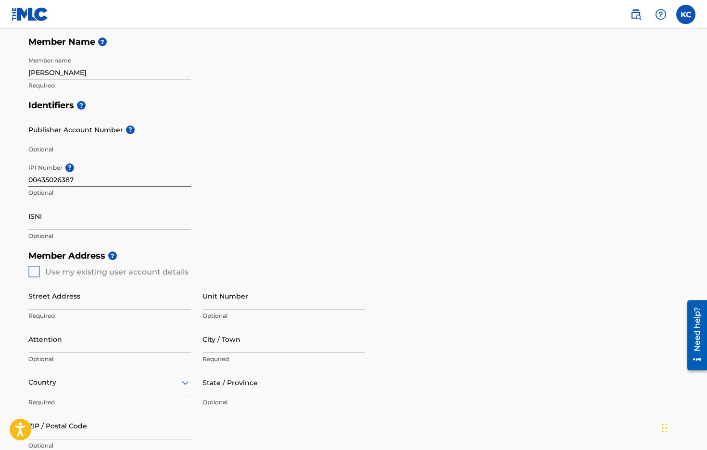
click at [106, 124] on input "Publisher Account Number ?" at bounding box center [109, 129] width 162 height 27
click at [105, 124] on input "Publisher Account Number ?" at bounding box center [109, 129] width 162 height 27
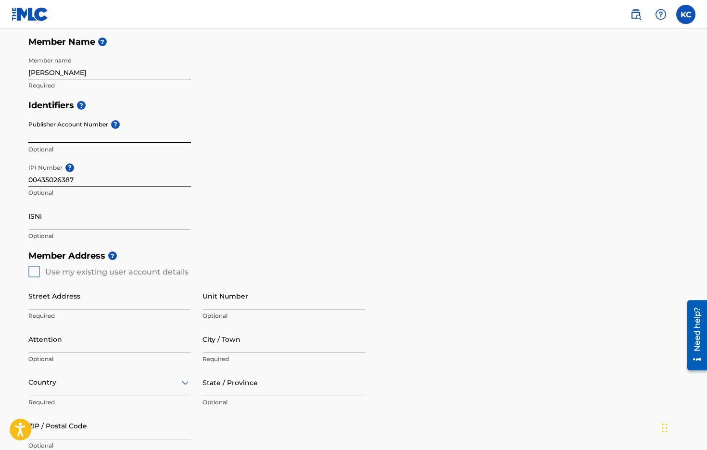
click at [119, 131] on input "Publisher Account Number ?" at bounding box center [109, 129] width 162 height 27
paste input "001272602"
click at [119, 192] on p "Optional" at bounding box center [109, 192] width 162 height 9
click at [169, 176] on input "00435026387" at bounding box center [109, 172] width 162 height 27
click at [237, 174] on div "Identifiers ? Publisher Account Number ? 001272602 Publisher Account Number mus…" at bounding box center [353, 170] width 650 height 150
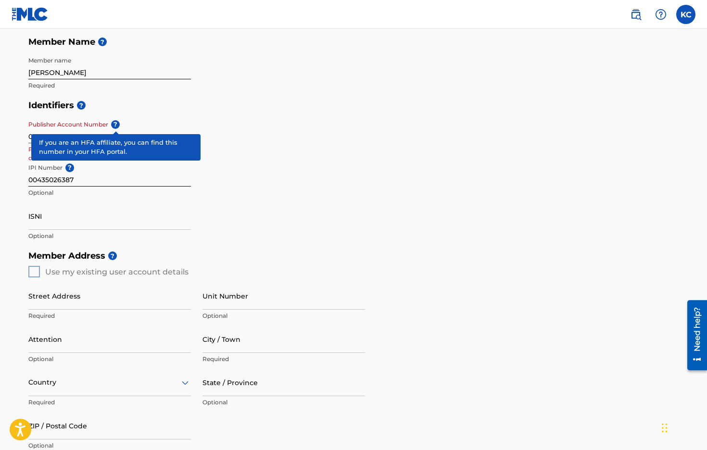
click at [112, 123] on span "?" at bounding box center [115, 124] width 9 height 9
click at [112, 123] on input "001272602" at bounding box center [109, 129] width 162 height 27
click at [113, 124] on span "?" at bounding box center [115, 124] width 9 height 9
click at [113, 124] on input "001272602" at bounding box center [109, 129] width 162 height 27
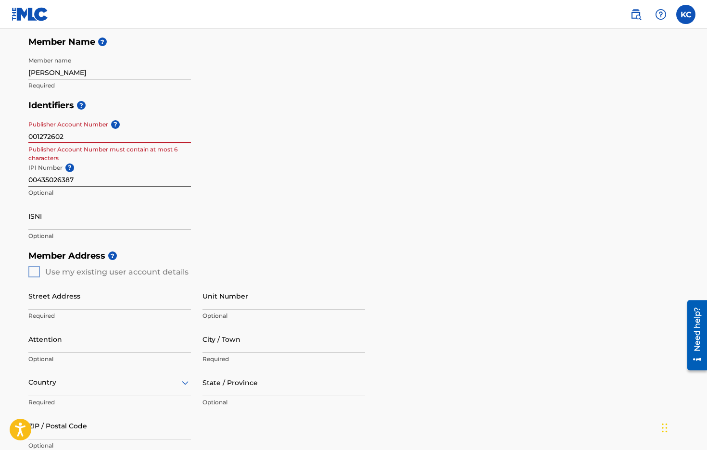
click at [73, 138] on input "001272602" at bounding box center [109, 129] width 162 height 27
click at [99, 138] on input "001272602" at bounding box center [109, 129] width 162 height 27
paste input "P2166F"
type input "P2166F"
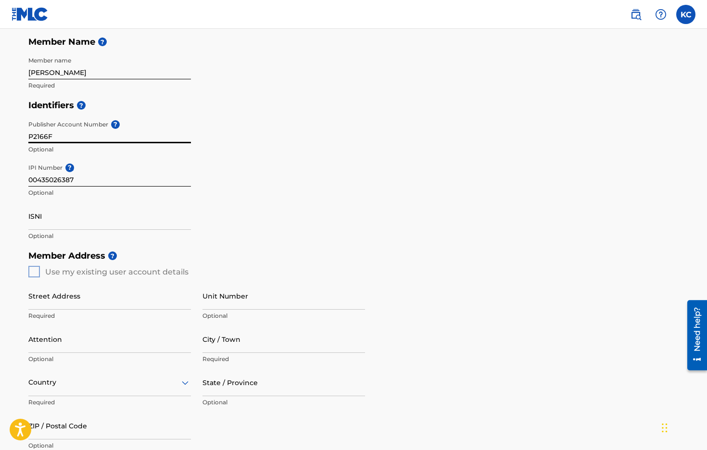
click at [265, 187] on div "Identifiers ? Publisher Account Number ? P2166F Optional IPI Number ? 004350263…" at bounding box center [353, 170] width 650 height 150
click at [132, 228] on input "ISNI" at bounding box center [109, 215] width 162 height 27
click at [230, 250] on h5 "Member Address ?" at bounding box center [353, 256] width 650 height 21
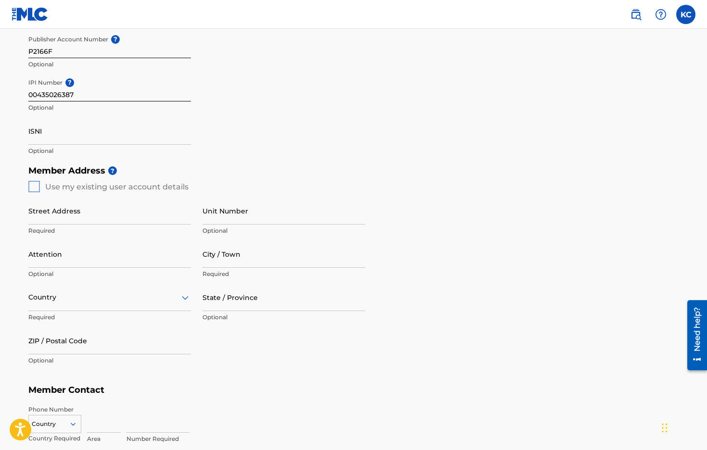
click at [35, 189] on div "Member Address ? Use my existing user account details Street Address Required U…" at bounding box center [353, 271] width 650 height 220
click at [33, 185] on div "Member Address ? Use my existing user account details Street Address Required U…" at bounding box center [353, 271] width 650 height 220
type input "906 mercer lp"
click at [38, 272] on p "Optional" at bounding box center [109, 274] width 162 height 9
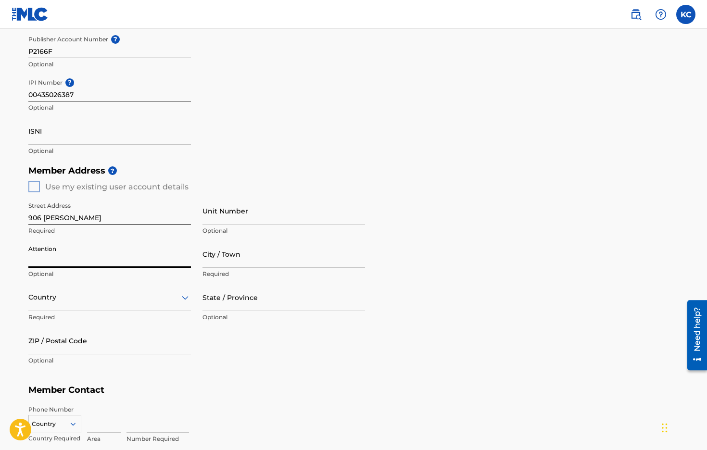
click at [46, 250] on input "Attention" at bounding box center [109, 253] width 162 height 27
click at [181, 259] on input "Attention" at bounding box center [109, 253] width 162 height 27
click at [187, 258] on input "Attention" at bounding box center [109, 253] width 162 height 27
click at [143, 260] on input "Attention" at bounding box center [109, 253] width 162 height 27
drag, startPoint x: 228, startPoint y: 255, endPoint x: 227, endPoint y: 262, distance: 6.3
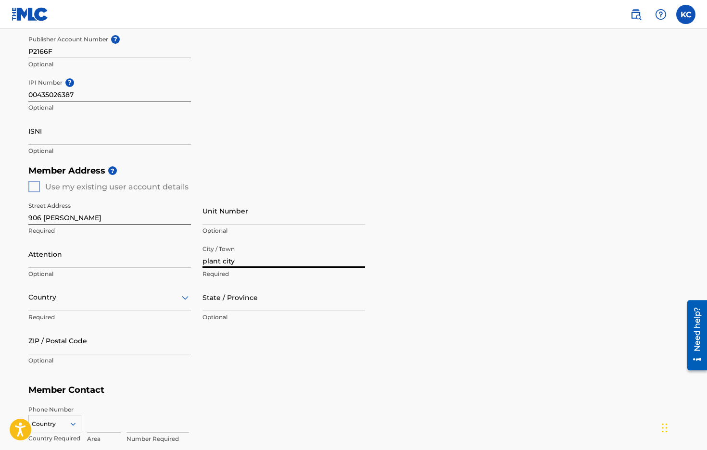
type input "plant city"
click at [62, 302] on div "Country" at bounding box center [109, 297] width 162 height 27
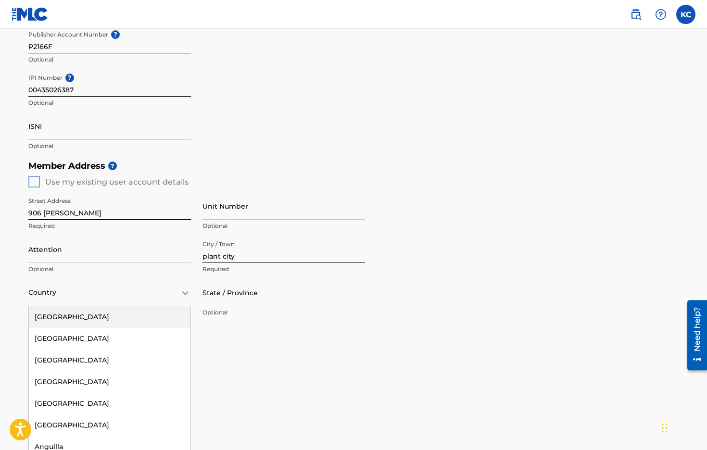
click at [66, 314] on div "[GEOGRAPHIC_DATA]" at bounding box center [110, 317] width 162 height 22
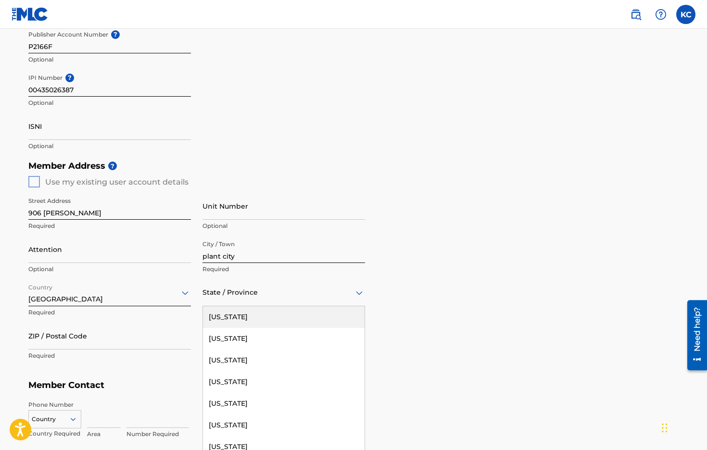
click at [284, 299] on div "State / Province" at bounding box center [283, 292] width 162 height 27
type input "fl"
click at [269, 308] on div "Florida" at bounding box center [284, 317] width 162 height 22
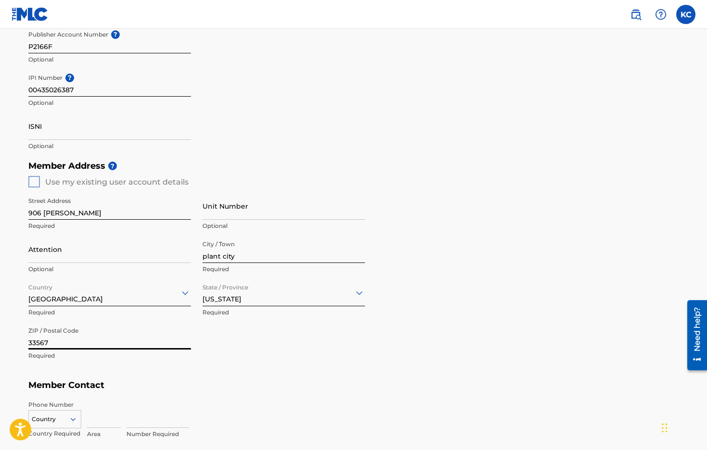
type input "33567"
click at [250, 372] on div "Member Address ? Use my existing user account details Street Address 906 mercer…" at bounding box center [353, 266] width 650 height 220
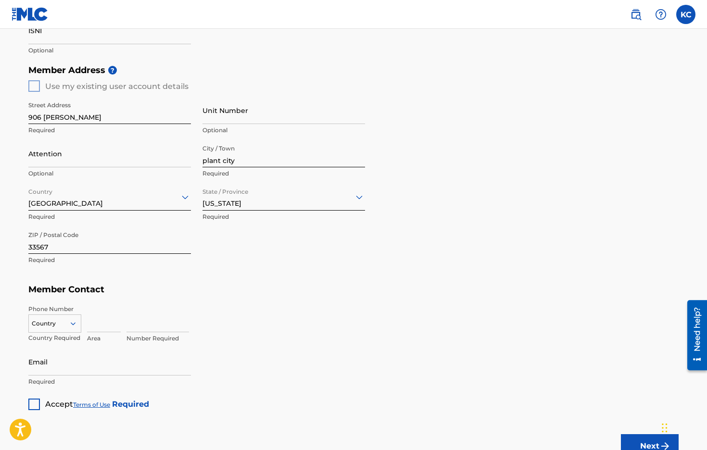
scroll to position [357, 0]
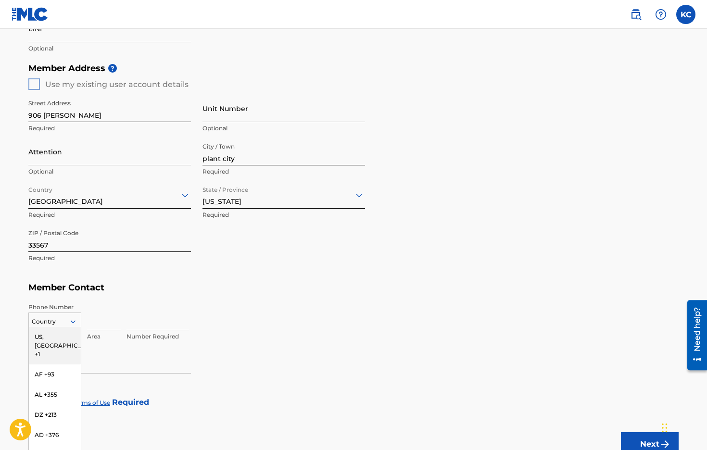
click at [74, 317] on div "US, CA +1, 1 of 216. 216 results available. Use Up and Down to choose options, …" at bounding box center [54, 319] width 53 height 14
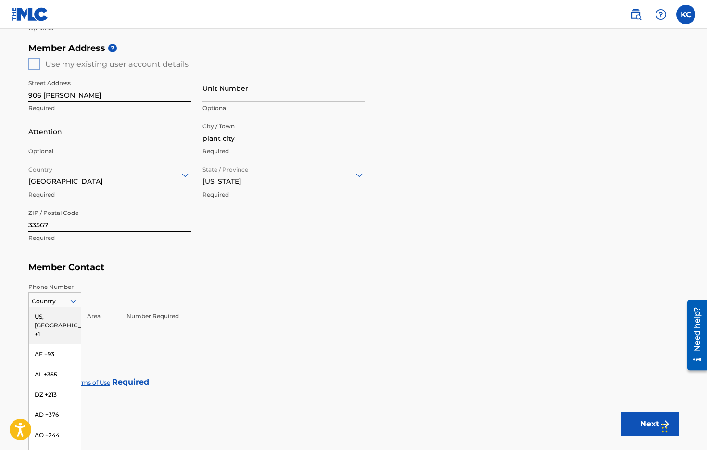
click at [46, 312] on div "US, CA +1" at bounding box center [55, 325] width 52 height 37
click at [100, 302] on input at bounding box center [104, 296] width 34 height 27
click at [118, 301] on input "813" at bounding box center [104, 296] width 34 height 27
type input "813"
type input "2988269"
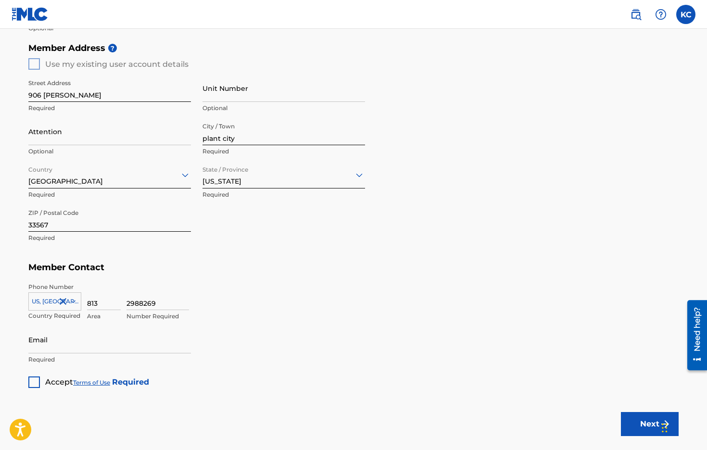
click at [207, 350] on div "Member Type ? Publisher Required Member Name ? Member name kevin crowe Required…" at bounding box center [353, 74] width 650 height 628
type input "JUSTICE4COLI@GMAIL.COM"
drag, startPoint x: 113, startPoint y: 358, endPoint x: 91, endPoint y: 355, distance: 22.3
click at [113, 358] on p "Required" at bounding box center [109, 359] width 162 height 9
click at [28, 378] on div "Create a Member If you are a self-administered songwriter without a publisher t…" at bounding box center [353, 31] width 673 height 712
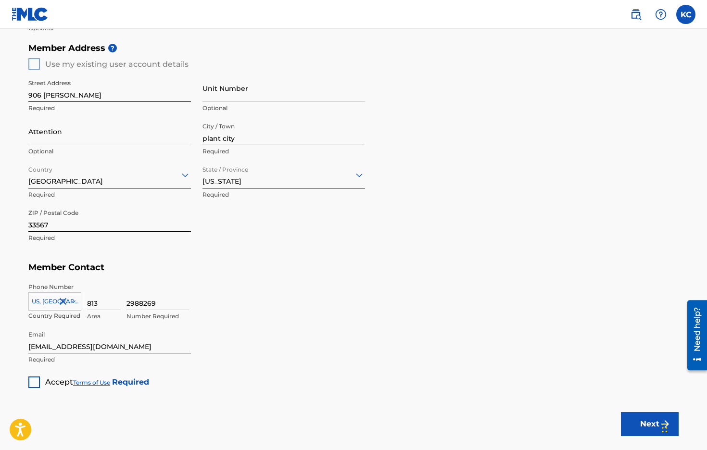
click at [35, 384] on div at bounding box center [34, 382] width 12 height 12
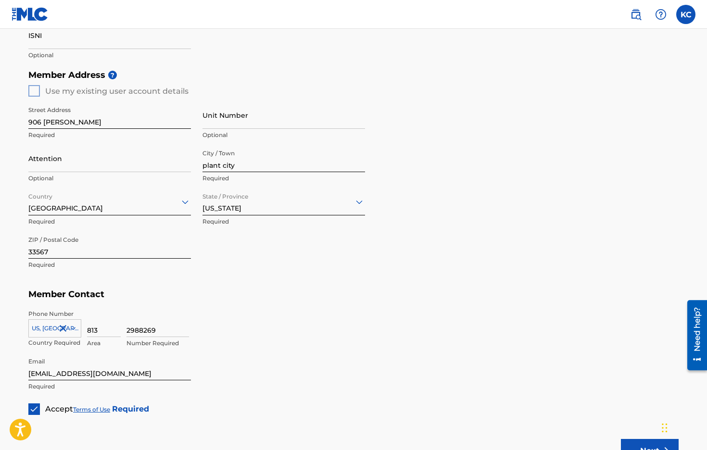
scroll to position [432, 0]
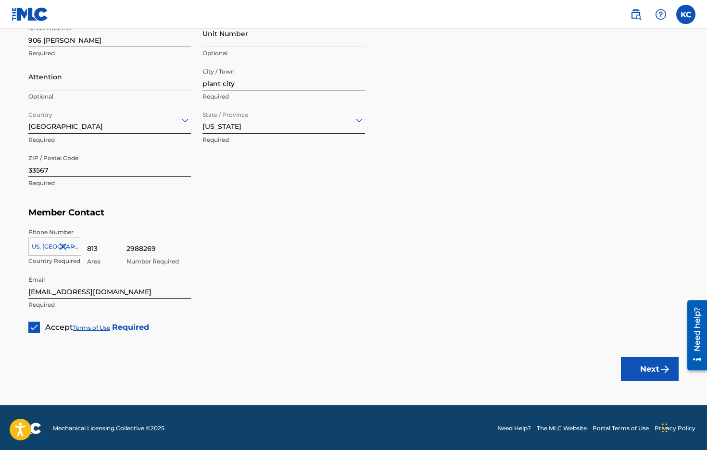
click at [665, 370] on img "submit" at bounding box center [665, 369] width 12 height 12
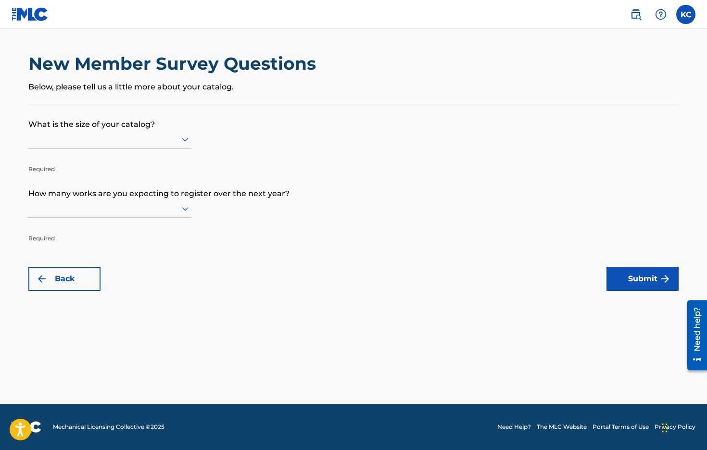
click at [133, 145] on div at bounding box center [109, 139] width 162 height 12
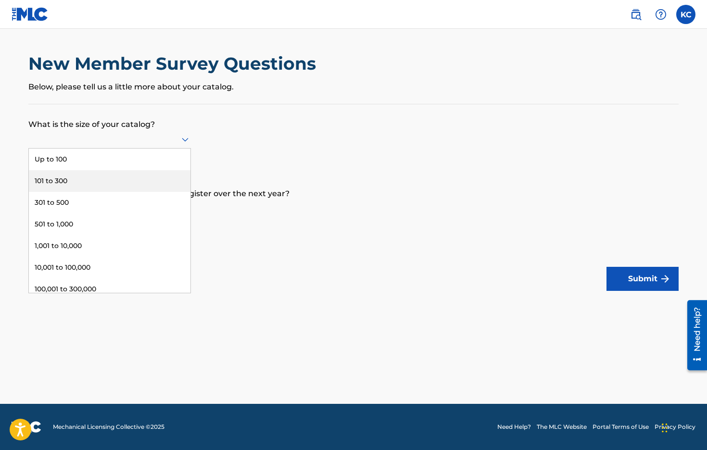
click at [125, 182] on div "101 to 300" at bounding box center [110, 181] width 162 height 22
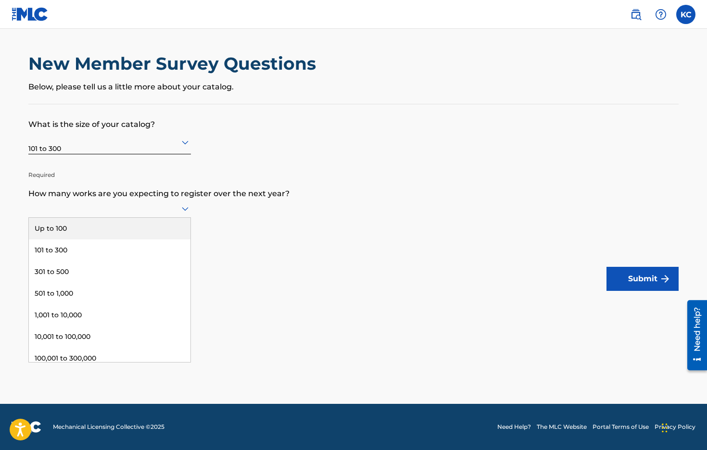
click at [154, 214] on div at bounding box center [109, 208] width 162 height 12
click at [128, 238] on div "Up to 100" at bounding box center [110, 229] width 162 height 22
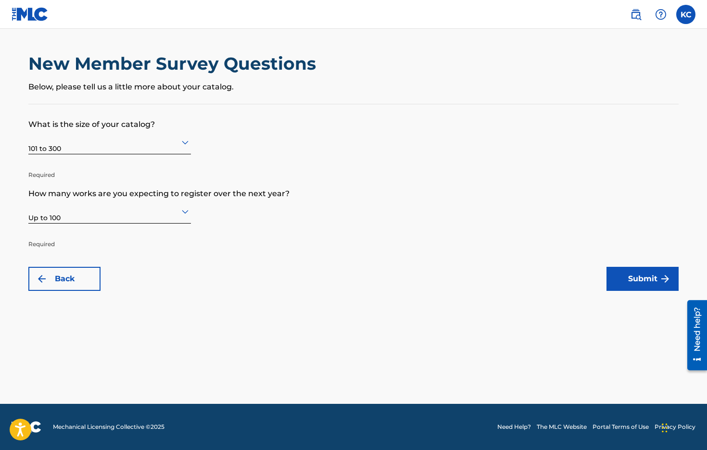
click at [238, 250] on form "What is the size of your catalog? 101 to 300 Required How many works are you ex…" at bounding box center [353, 197] width 650 height 187
click at [612, 276] on button "Submit" at bounding box center [642, 279] width 72 height 24
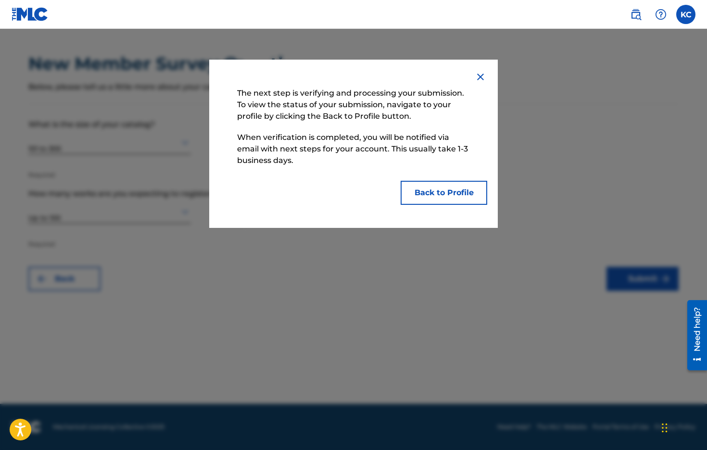
click at [436, 196] on button "Back to Profile" at bounding box center [443, 193] width 87 height 24
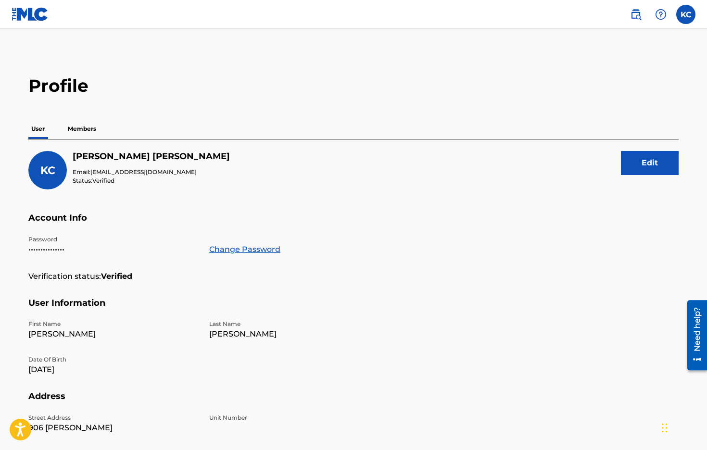
click at [87, 134] on p "Members" at bounding box center [82, 129] width 34 height 20
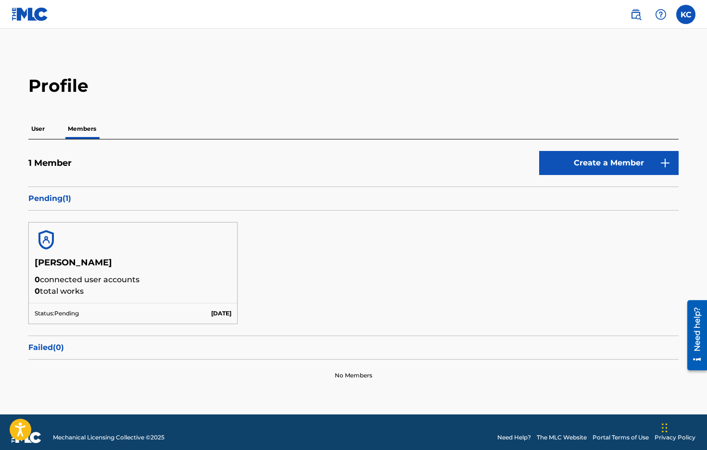
click at [591, 168] on link "Create a Member" at bounding box center [608, 163] width 139 height 24
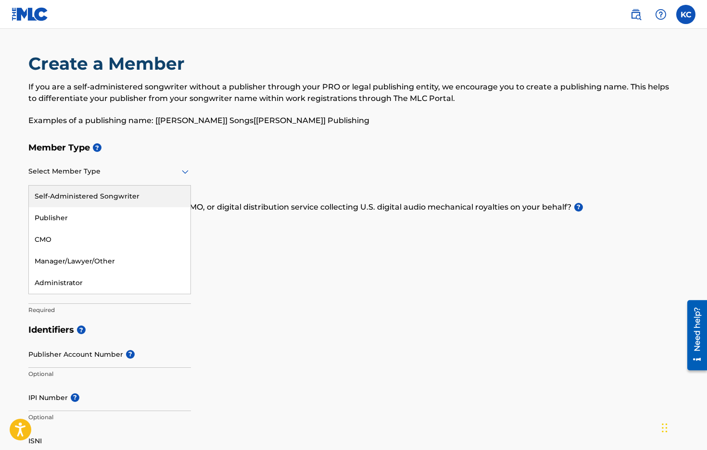
click at [162, 171] on div at bounding box center [109, 171] width 162 height 12
click at [155, 189] on div "Self-Administered Songwriter" at bounding box center [110, 197] width 162 height 22
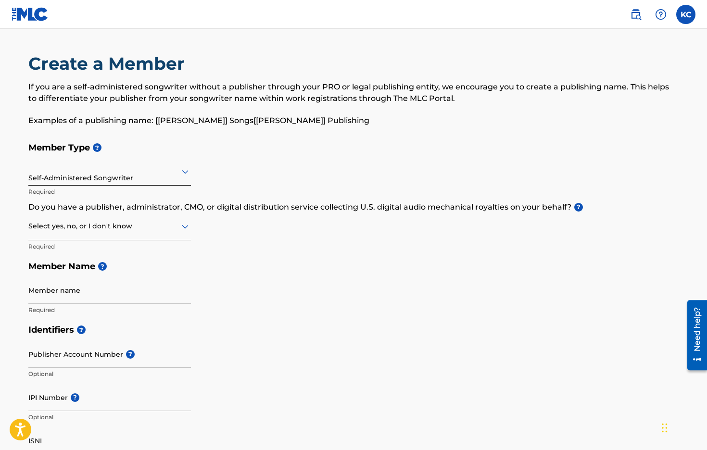
click at [687, 17] on label at bounding box center [685, 14] width 19 height 19
click at [686, 14] on input "KC KEVIN CROWE justice4coli@gmail.com Notification Preferences Profile Log out" at bounding box center [686, 14] width 0 height 0
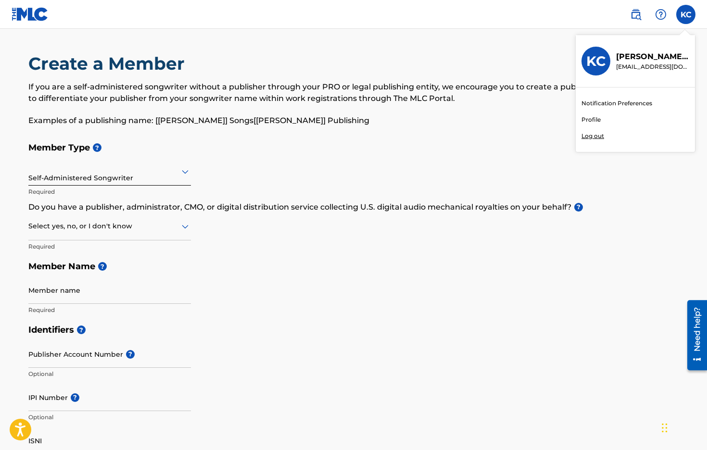
click at [584, 119] on link "Profile" at bounding box center [590, 119] width 19 height 9
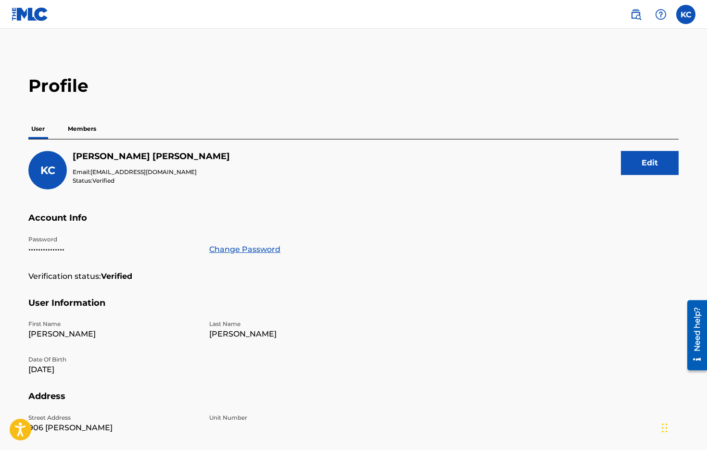
click at [78, 127] on p "Members" at bounding box center [82, 129] width 34 height 20
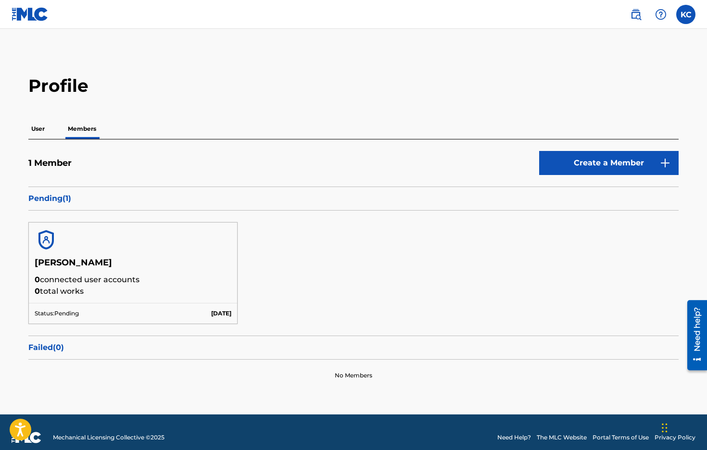
click at [65, 276] on p "0 connected user accounts" at bounding box center [133, 280] width 197 height 12
click at [53, 194] on p "Pending ( 1 )" at bounding box center [353, 199] width 650 height 12
click at [54, 198] on p "Pending ( 1 )" at bounding box center [353, 199] width 650 height 12
click at [30, 125] on p "User" at bounding box center [37, 129] width 19 height 20
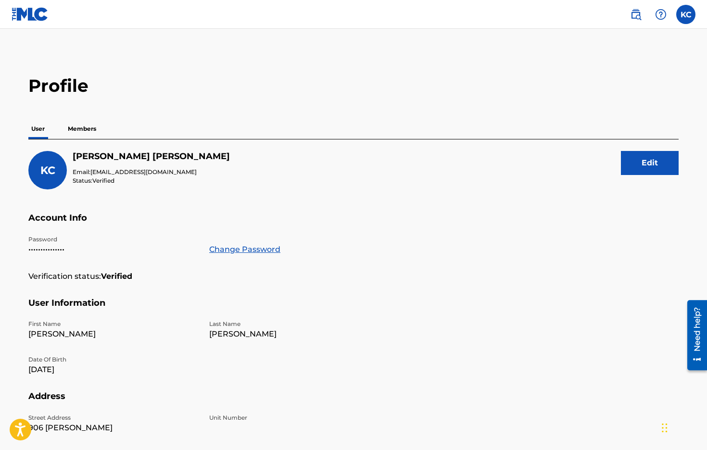
click at [660, 11] on img at bounding box center [661, 15] width 12 height 12
click at [79, 125] on p "Members" at bounding box center [82, 129] width 34 height 20
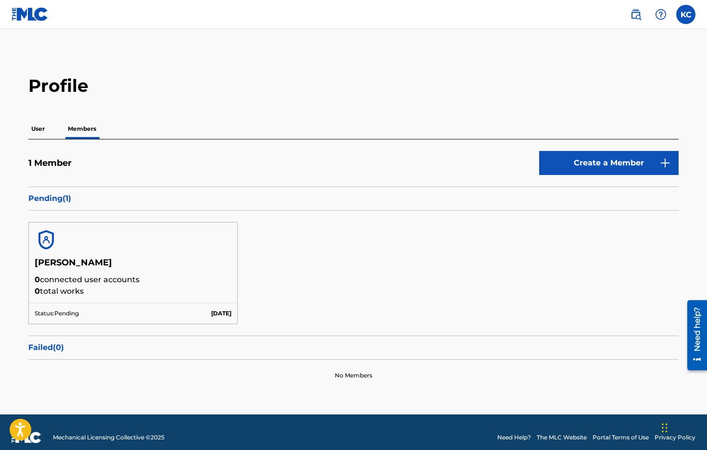
click at [64, 199] on p "Pending ( 1 )" at bounding box center [353, 199] width 650 height 12
click at [183, 290] on p "0 total works" at bounding box center [133, 292] width 197 height 12
